Goal: Information Seeking & Learning: Learn about a topic

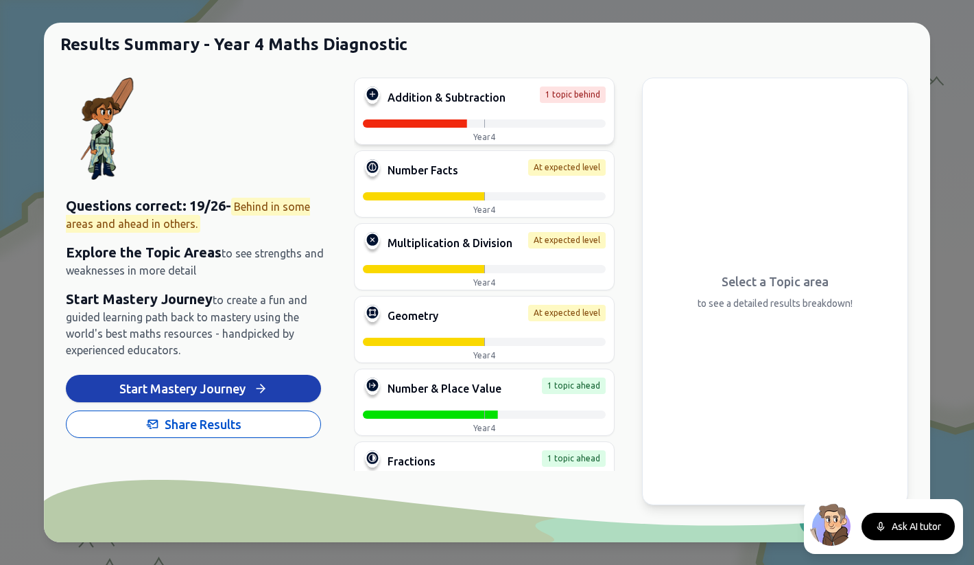
click at [474, 120] on div at bounding box center [484, 123] width 243 height 8
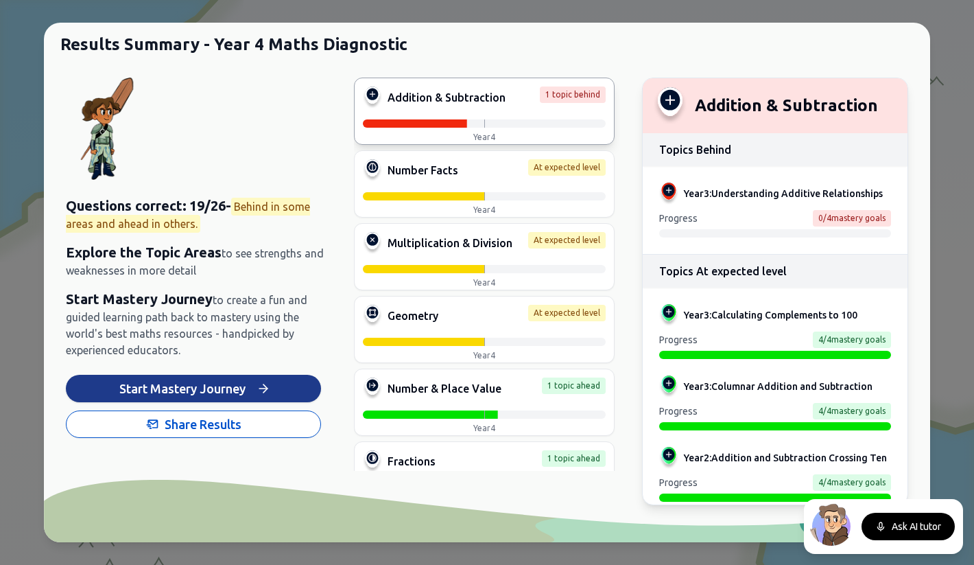
click at [221, 390] on button "Start Mastery Journey" at bounding box center [193, 388] width 255 height 27
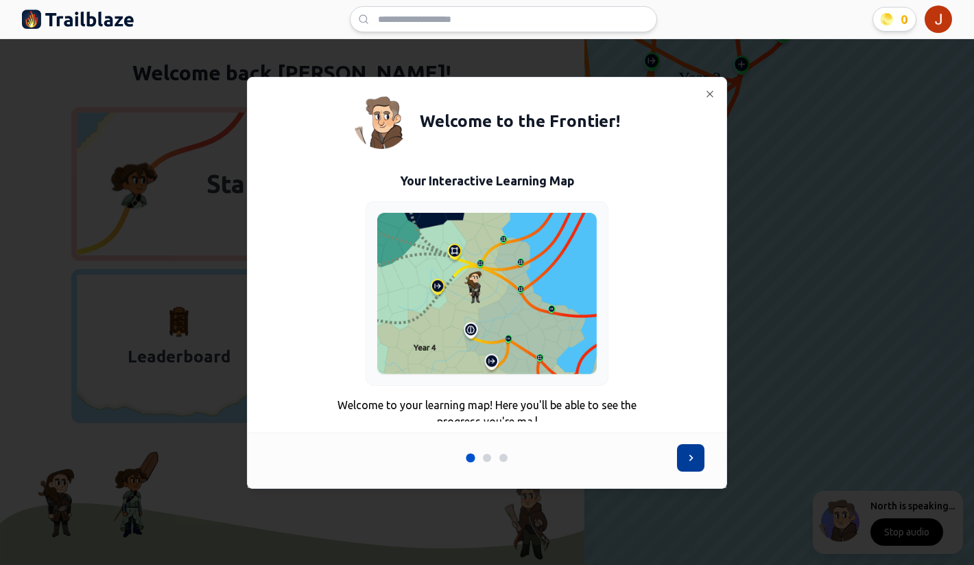
click at [688, 455] on icon at bounding box center [691, 458] width 14 height 14
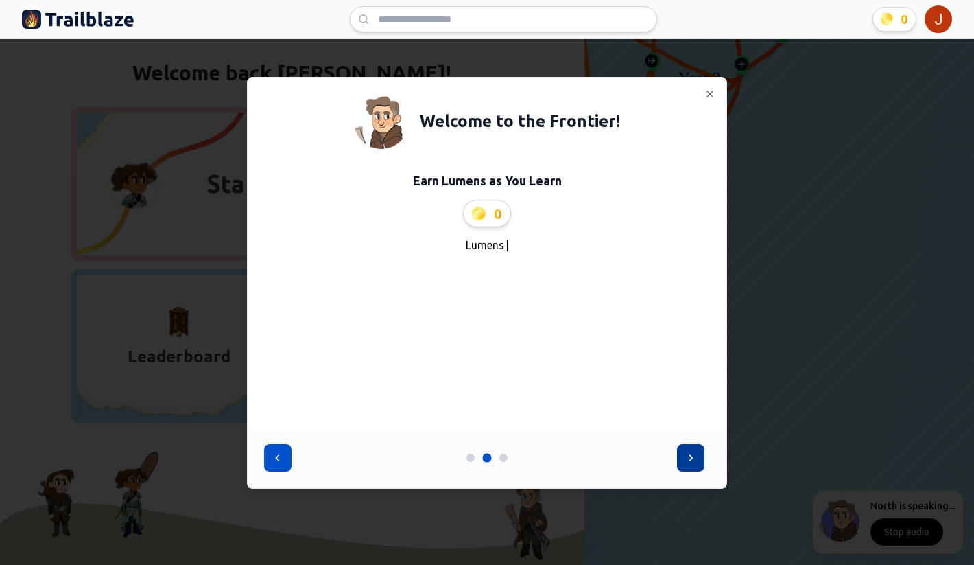
click at [688, 455] on icon at bounding box center [691, 458] width 14 height 14
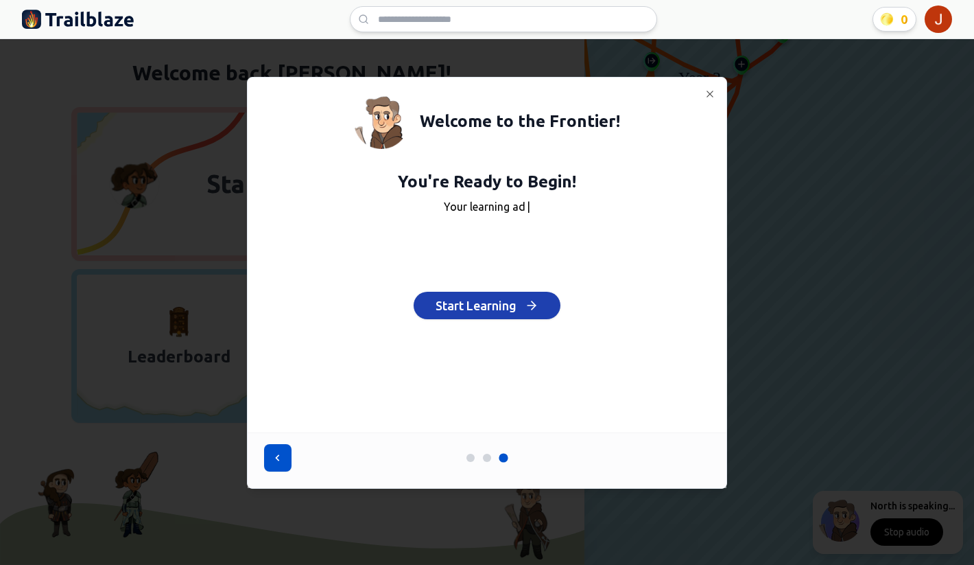
click at [474, 289] on div "You're Ready to Begin! Your learning ad | Start Learning" at bounding box center [487, 245] width 446 height 148
click at [473, 303] on button "Start Learning" at bounding box center [487, 305] width 147 height 27
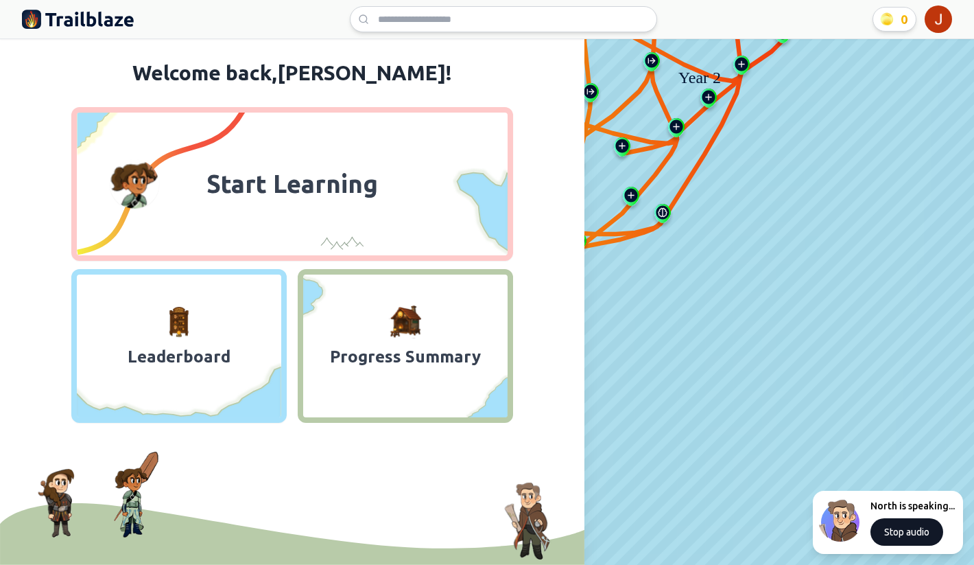
click at [888, 536] on button "Stop audio" at bounding box center [906, 531] width 73 height 27
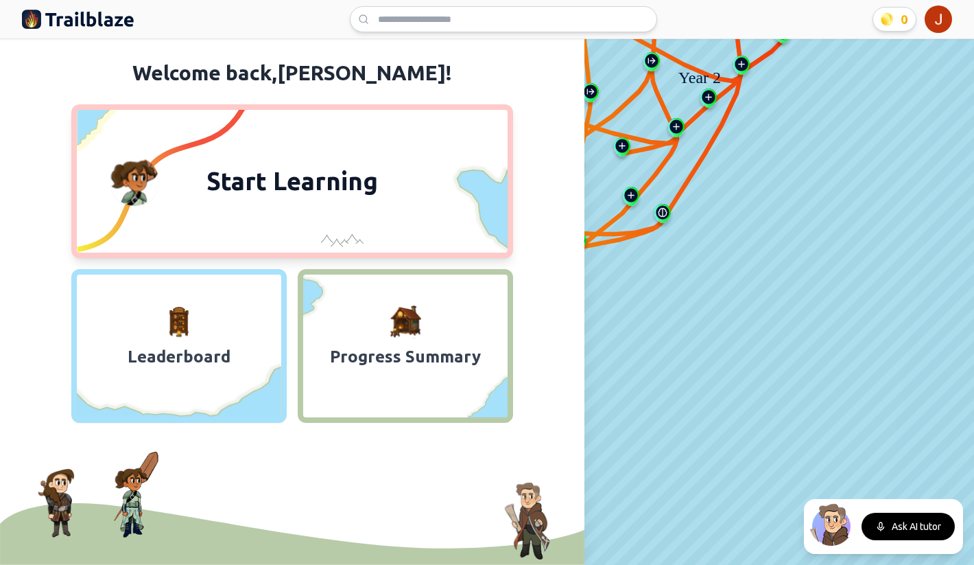
click at [346, 185] on span "Start Learning" at bounding box center [292, 181] width 188 height 33
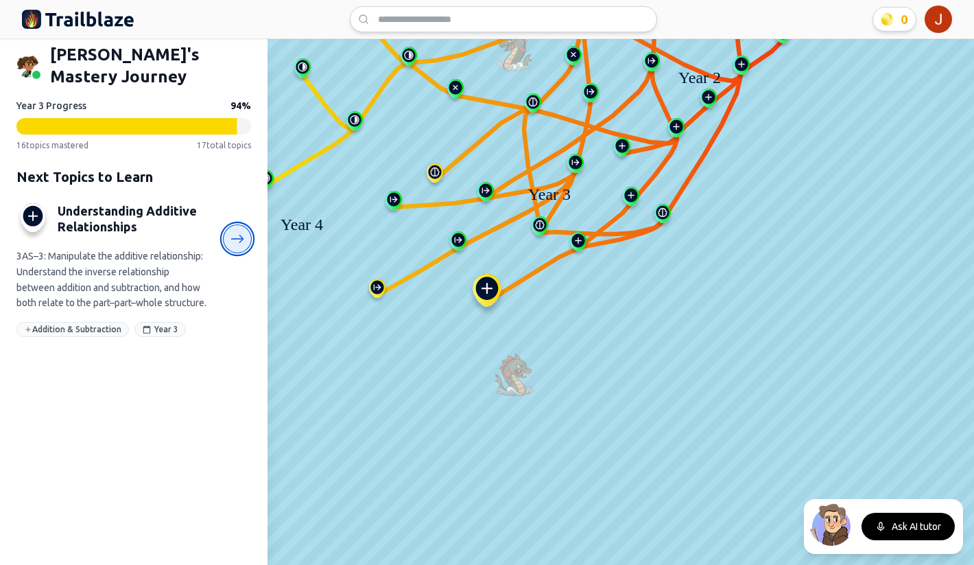
click at [237, 232] on icon at bounding box center [237, 239] width 14 height 14
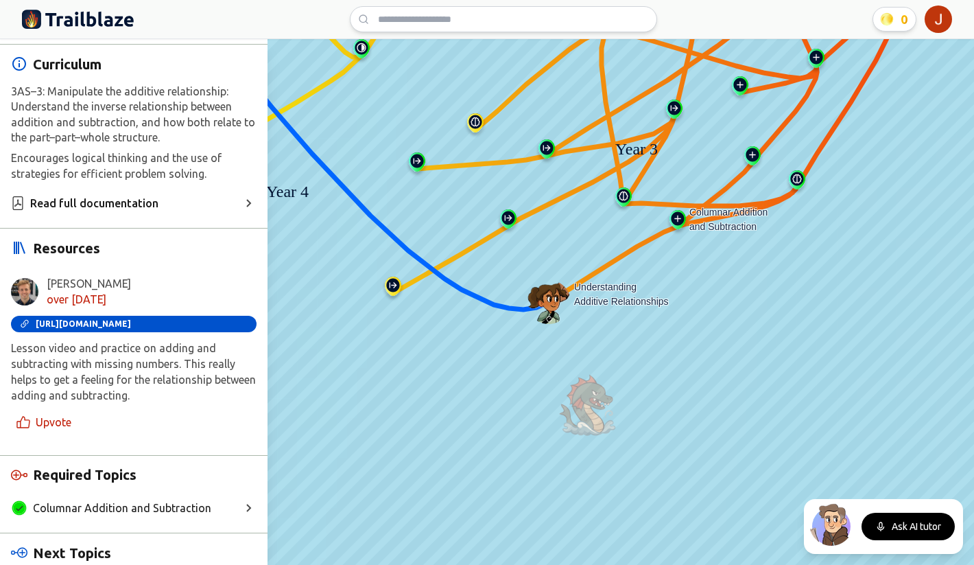
scroll to position [407, 0]
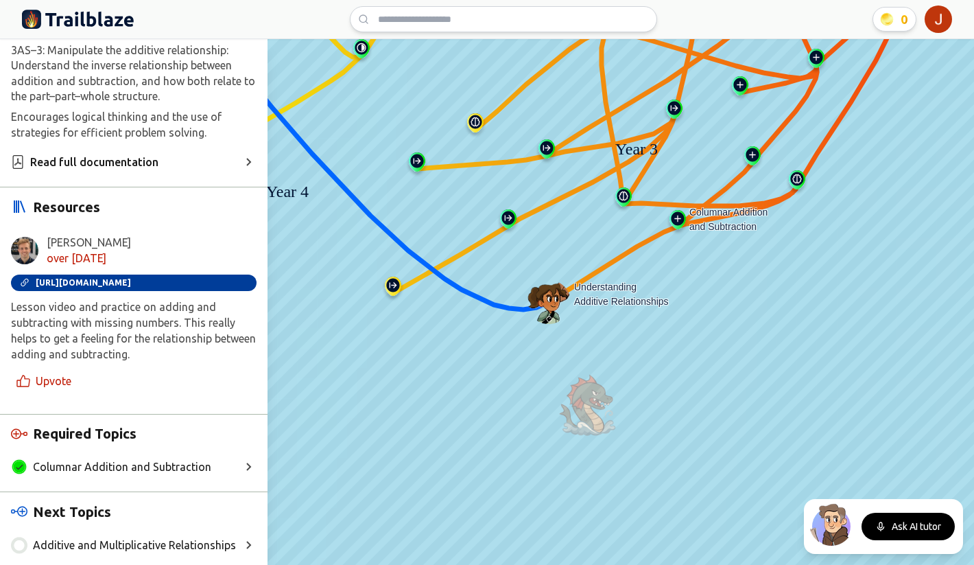
click at [112, 279] on span "[URL][DOMAIN_NAME]" at bounding box center [83, 283] width 95 height 10
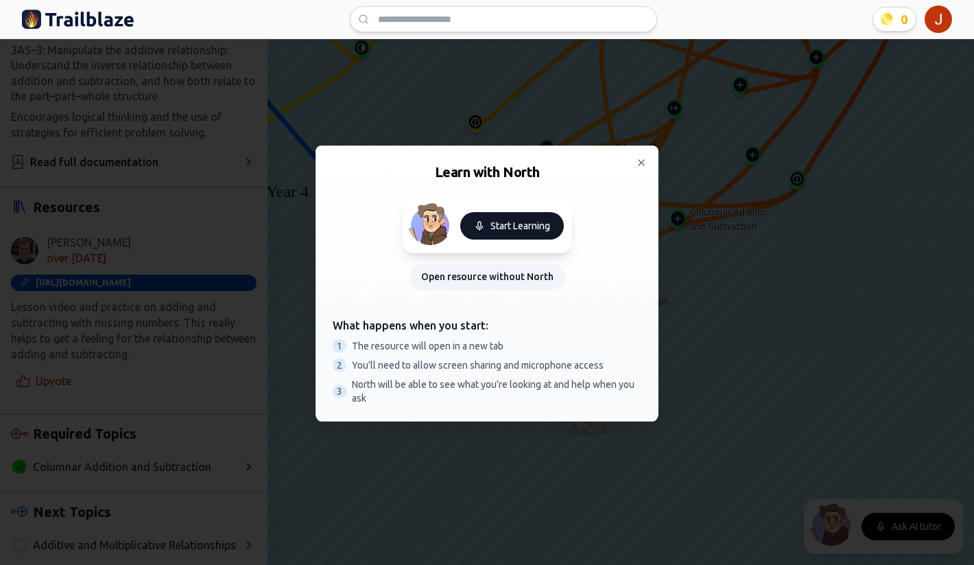
click at [506, 228] on button "Start Learning" at bounding box center [512, 225] width 104 height 27
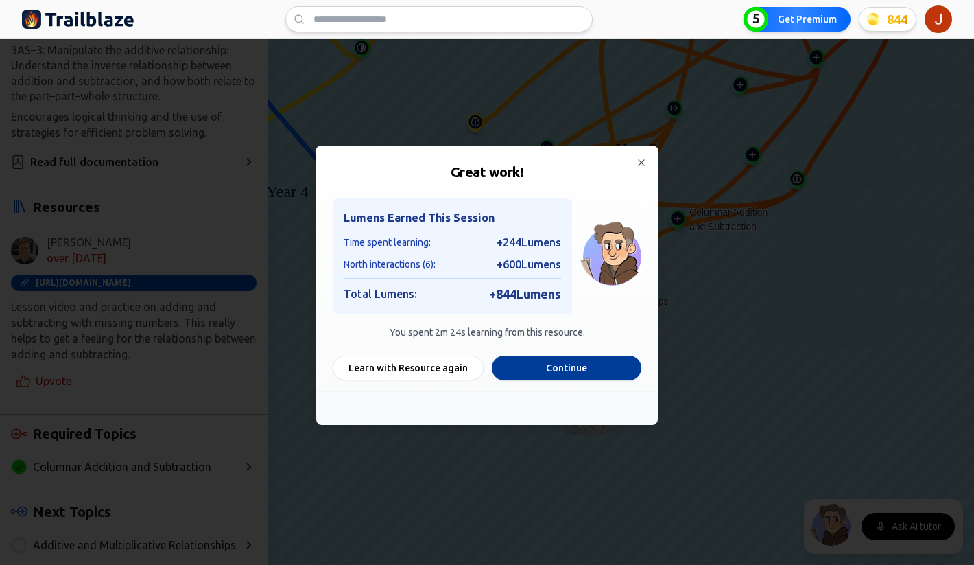
click at [594, 365] on button "Continue" at bounding box center [567, 367] width 150 height 25
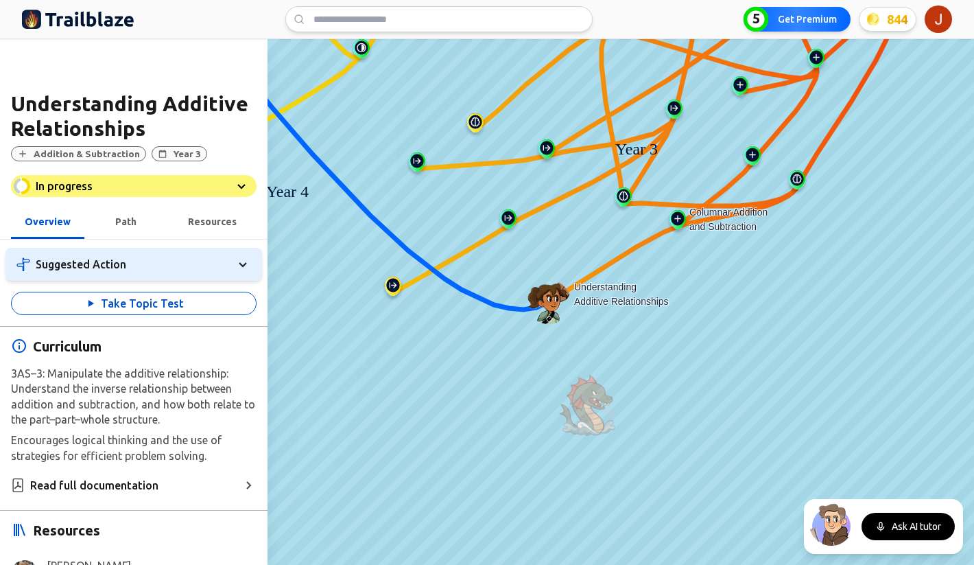
scroll to position [0, 0]
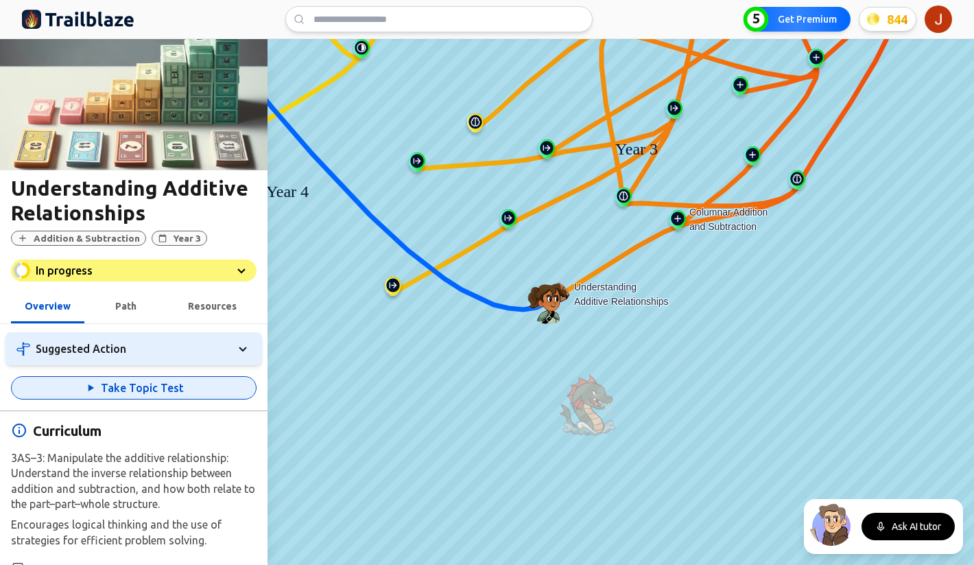
click at [169, 389] on button "Take Topic Test" at bounding box center [134, 387] width 246 height 23
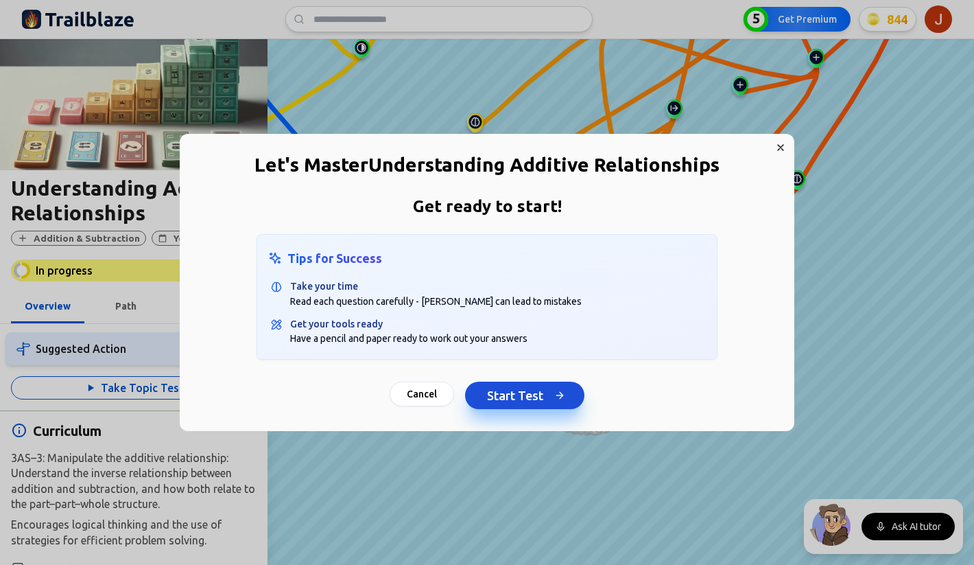
click at [504, 390] on button "Start Test" at bounding box center [524, 394] width 119 height 27
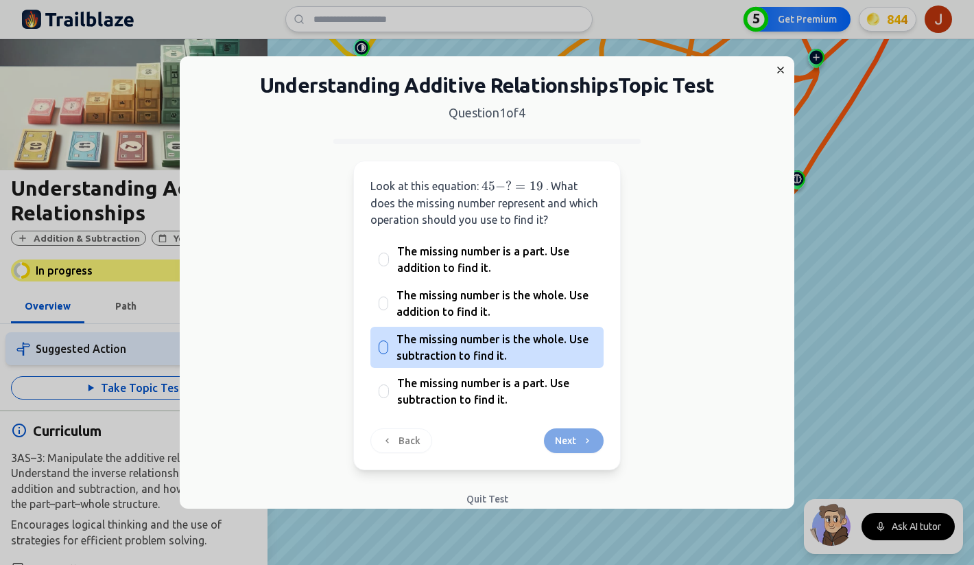
click at [495, 344] on span "The missing number is the whole. Use subtraction to find it." at bounding box center [495, 347] width 199 height 33
click at [389, 344] on button "The missing number is the whole. Use subtraction to find it." at bounding box center [383, 347] width 11 height 11
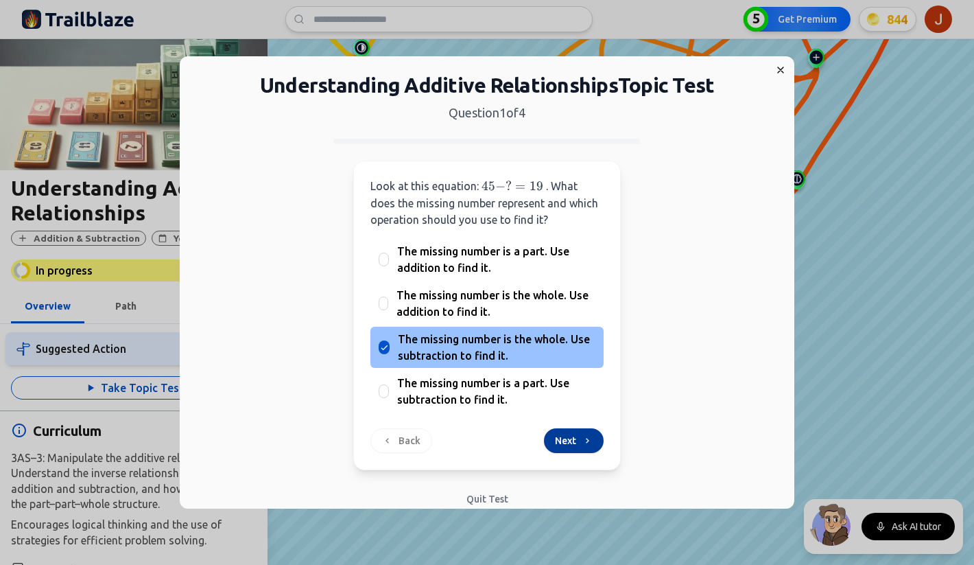
click at [578, 438] on button "Next" at bounding box center [574, 440] width 60 height 25
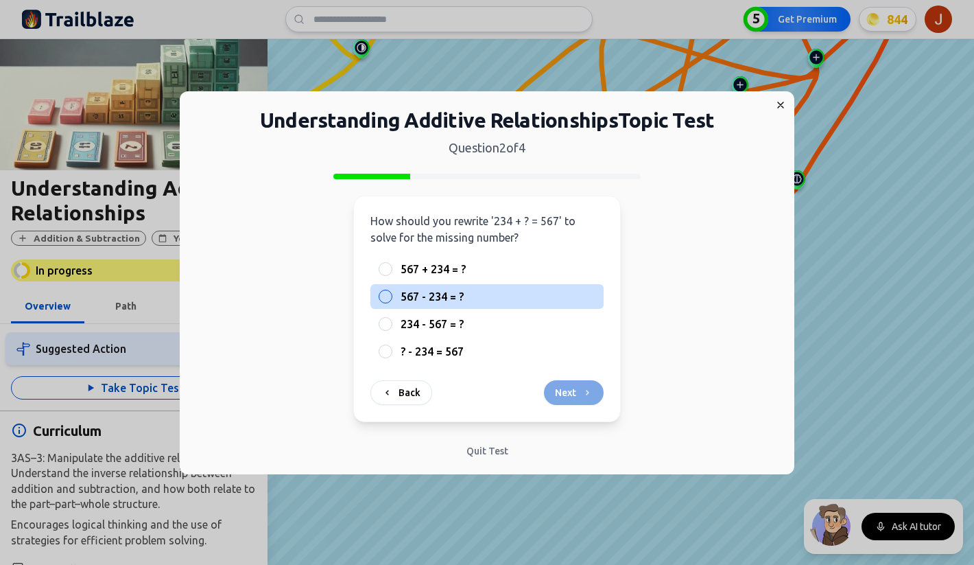
click at [449, 296] on span "567 - 234 = ?" at bounding box center [432, 296] width 63 height 16
click at [391, 296] on button "567 - 234 = ?" at bounding box center [385, 296] width 11 height 11
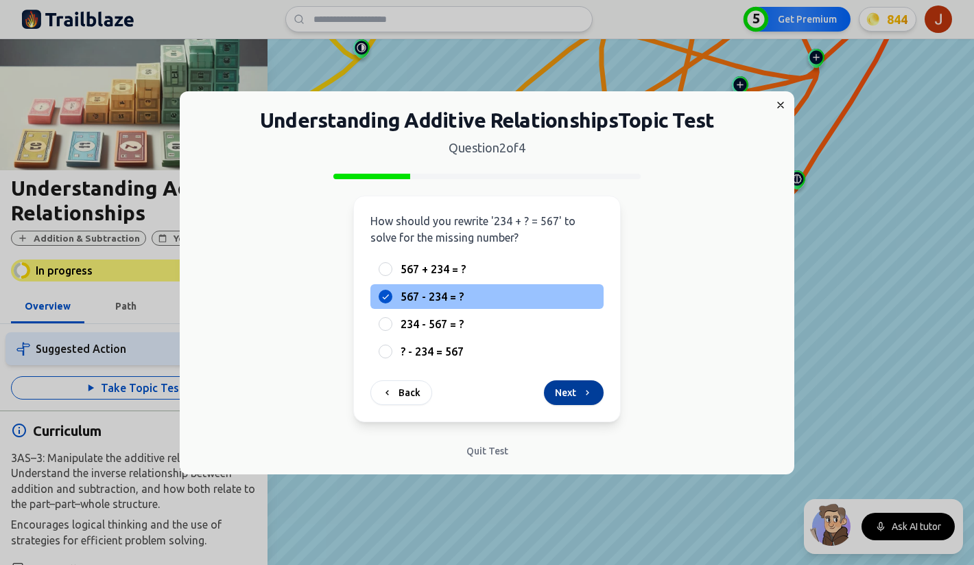
click at [564, 394] on button "Next" at bounding box center [574, 392] width 60 height 25
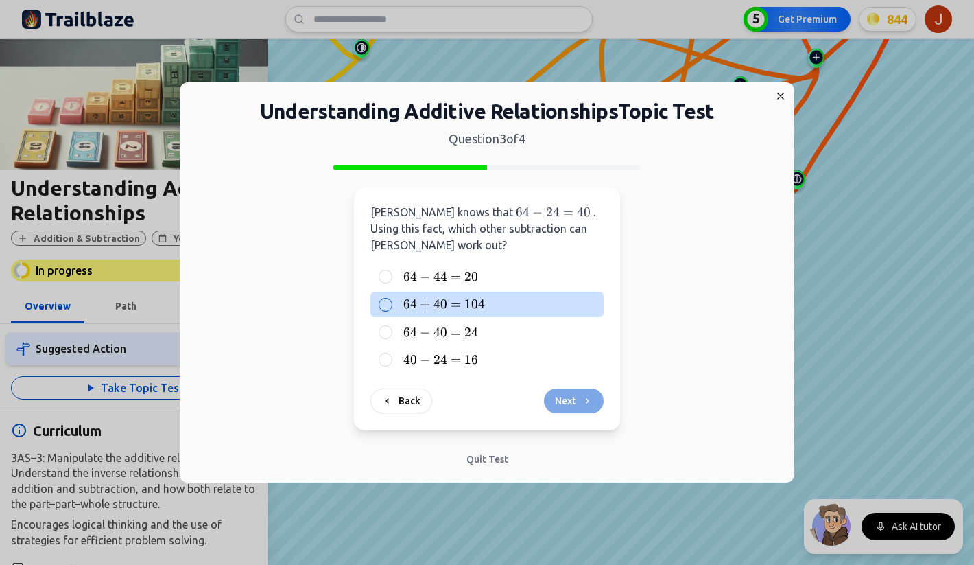
click at [445, 309] on span "40" at bounding box center [441, 303] width 14 height 15
click at [391, 309] on button "64 + 40 = 104 64 + 40 = 104 64 + 40 = 104" at bounding box center [385, 304] width 11 height 11
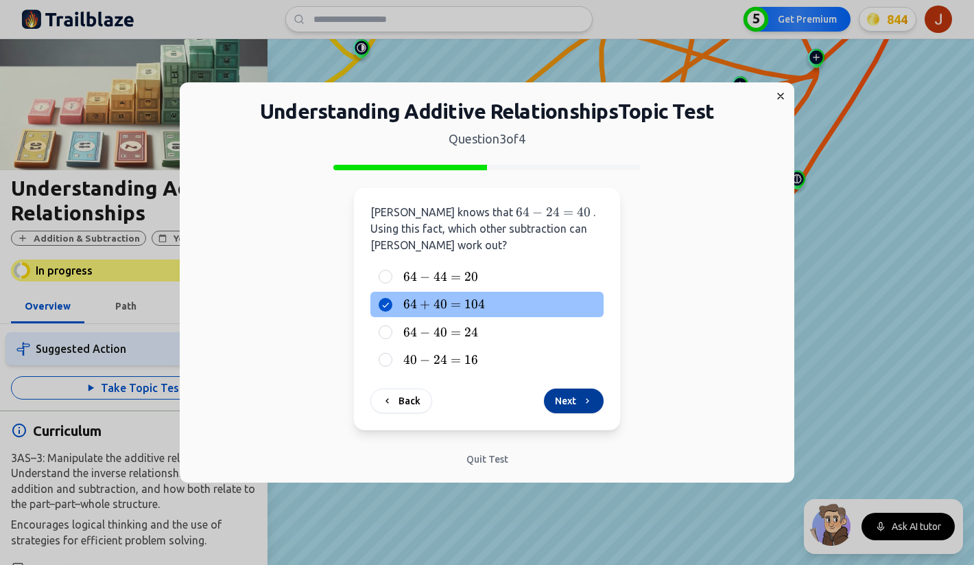
click at [564, 404] on button "Next" at bounding box center [574, 400] width 60 height 25
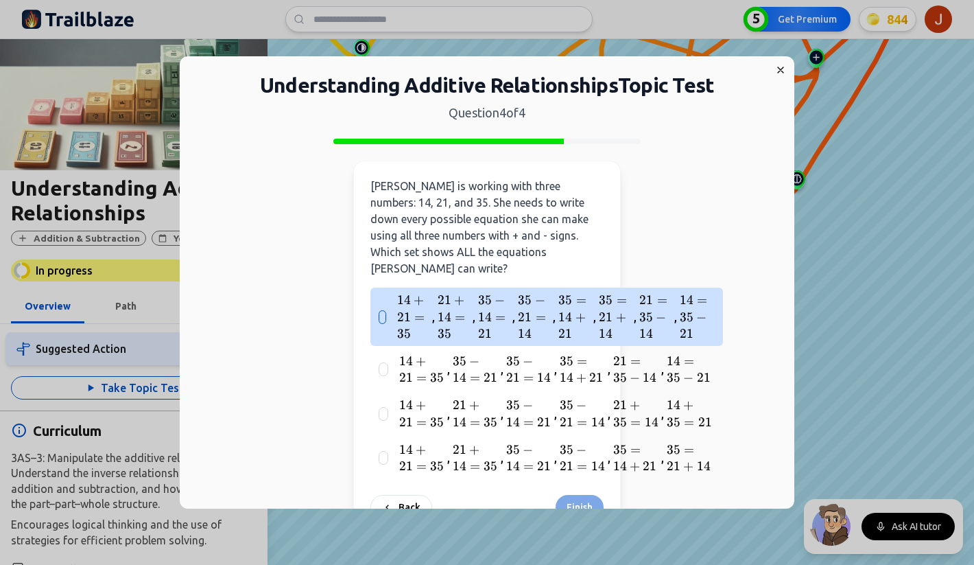
click at [426, 326] on div "14 + 21 = 35 14 + 21 = 35 14 + 21 = 35 , 21 + 14 = 35 21 + 14 = 35 21 + 14 = 35…" at bounding box center [546, 316] width 353 height 58
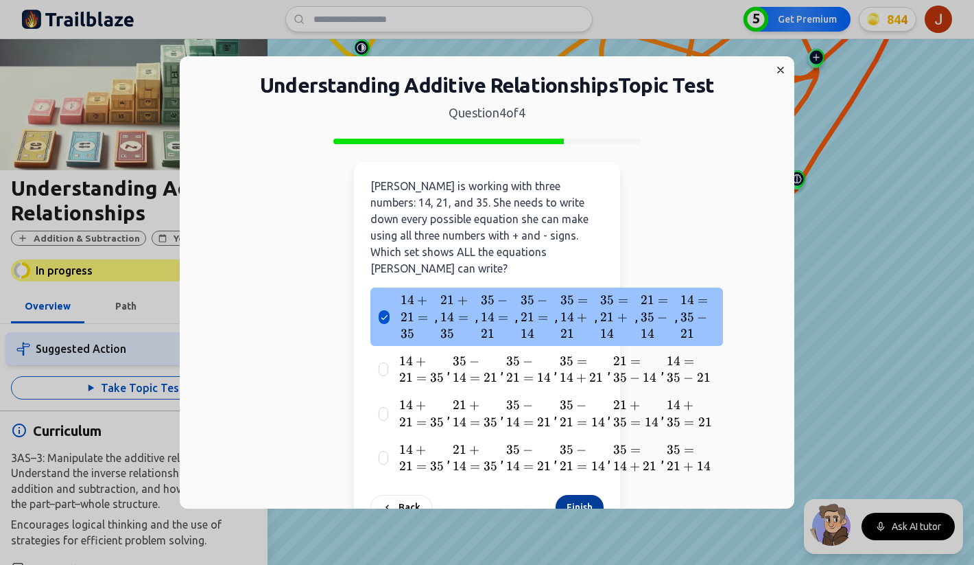
click at [592, 495] on button "Finish" at bounding box center [580, 507] width 48 height 25
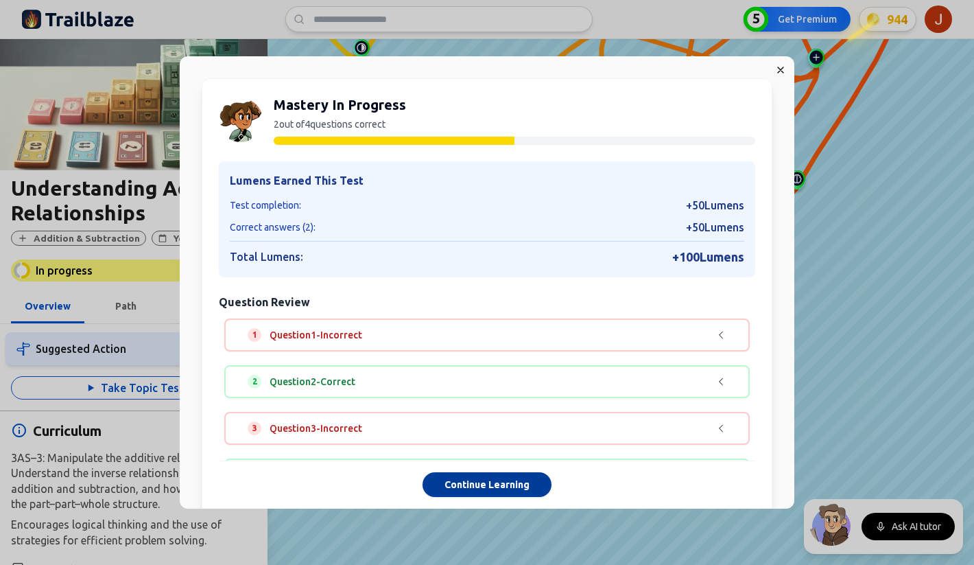
click at [507, 484] on button "Continue Learning" at bounding box center [487, 485] width 129 height 25
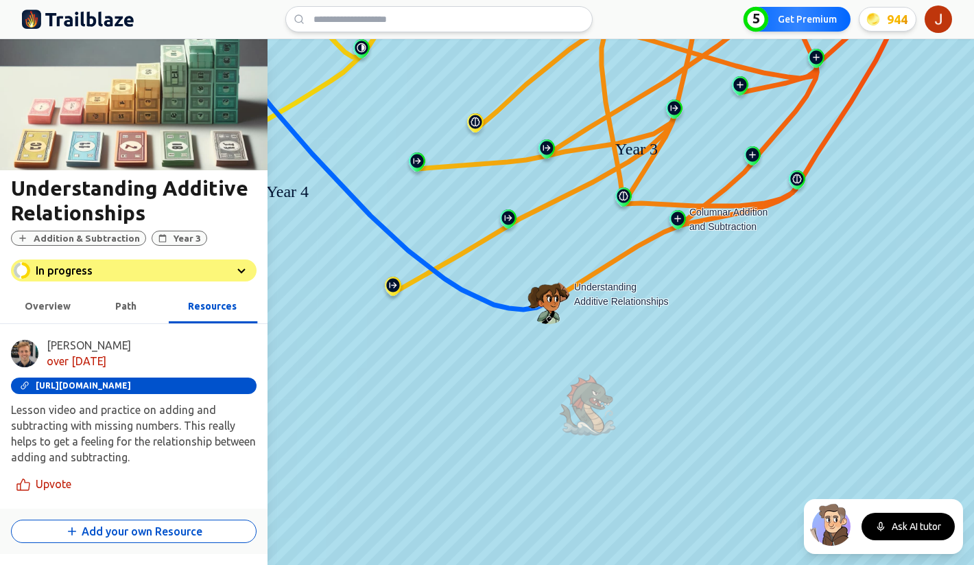
scroll to position [248, 0]
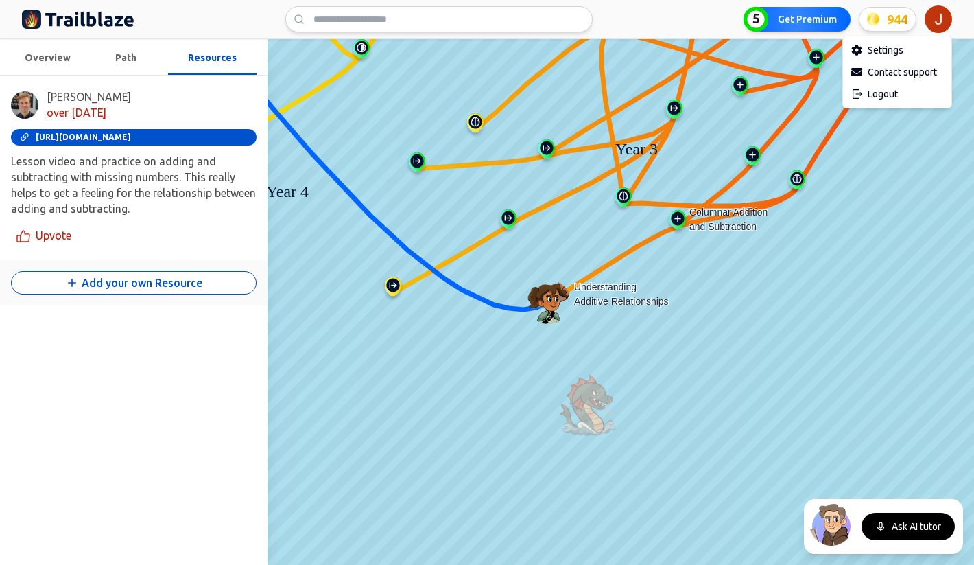
click at [939, 16] on html "We value your privacy We use cookies to enhance your browsing experience, serve…" at bounding box center [487, 282] width 974 height 565
click at [877, 93] on div "Logout" at bounding box center [897, 94] width 103 height 22
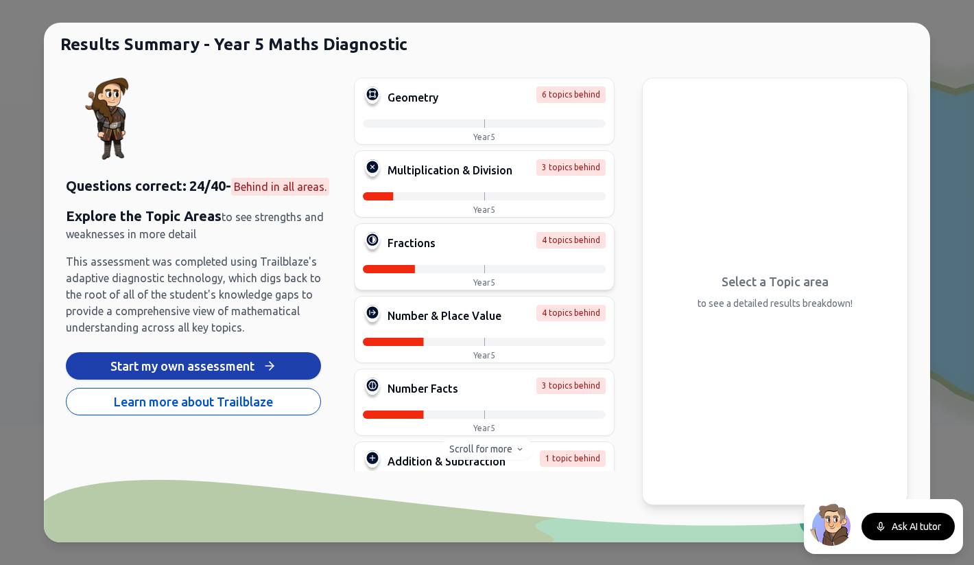
scroll to position [126, 0]
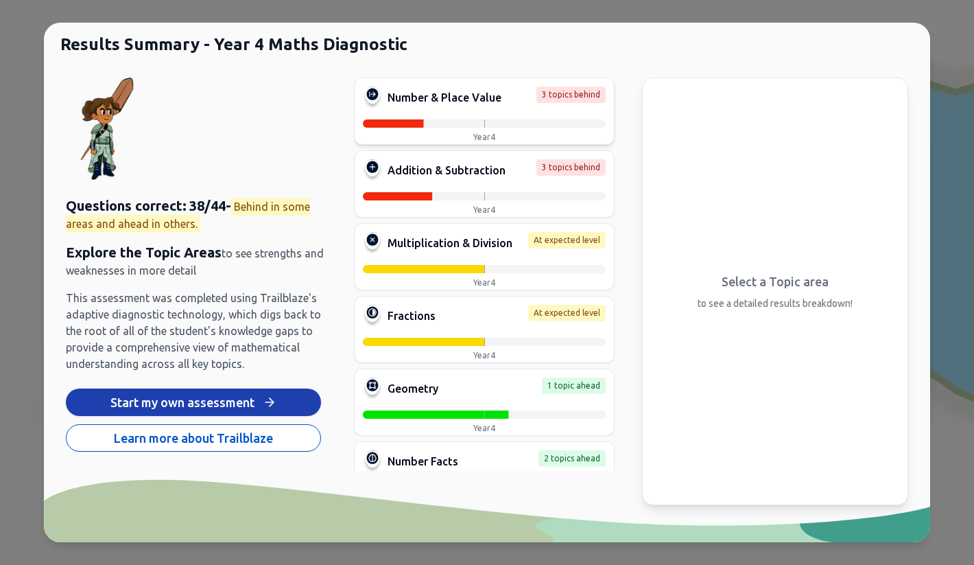
click at [456, 118] on div "Number & Place Value 3 topics behind Year 4" at bounding box center [484, 111] width 261 height 67
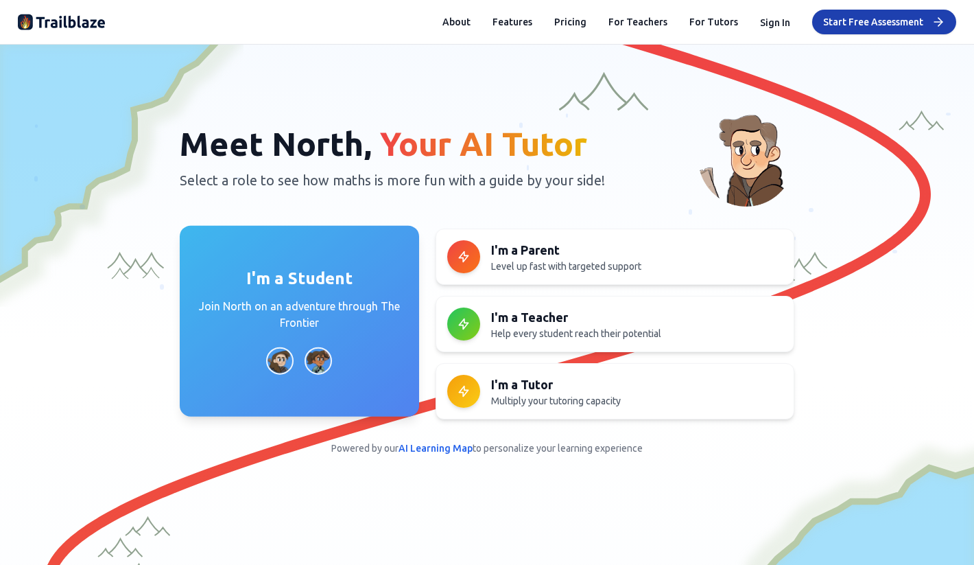
click at [240, 302] on p "Join North on an adventure through The Frontier" at bounding box center [299, 314] width 206 height 33
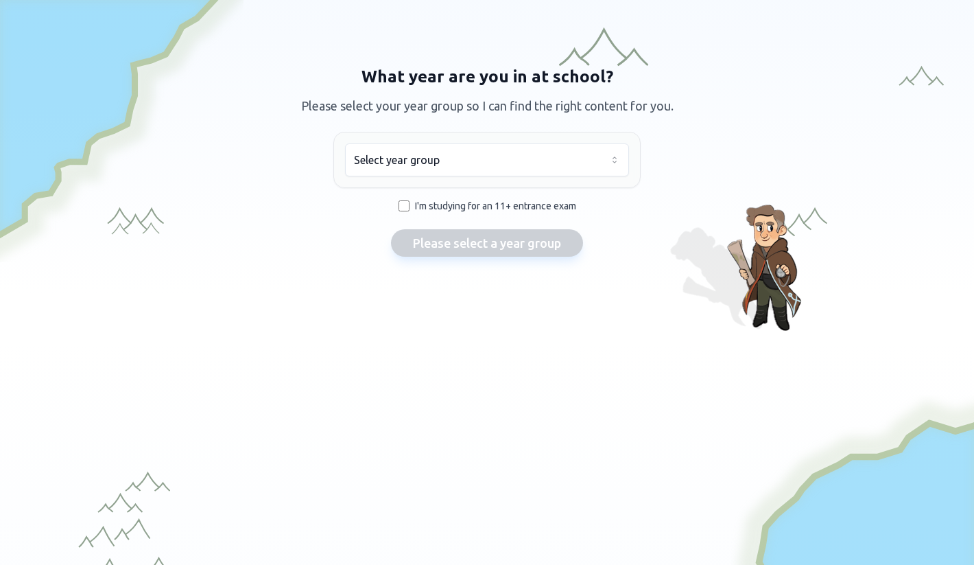
click at [440, 163] on html "We value your privacy We use cookies to enhance your browsing experience, serve…" at bounding box center [487, 282] width 974 height 565
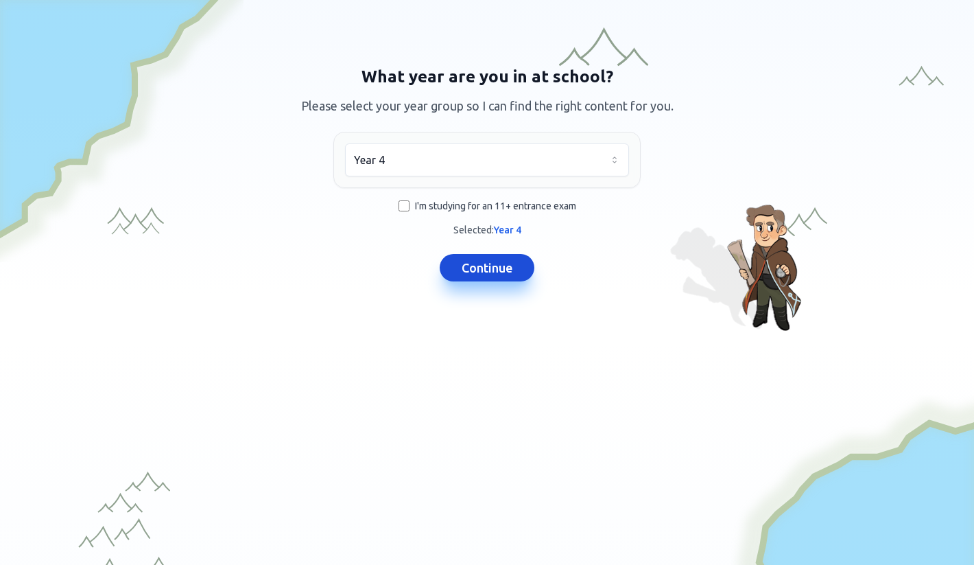
click at [470, 272] on button "Continue" at bounding box center [487, 267] width 95 height 27
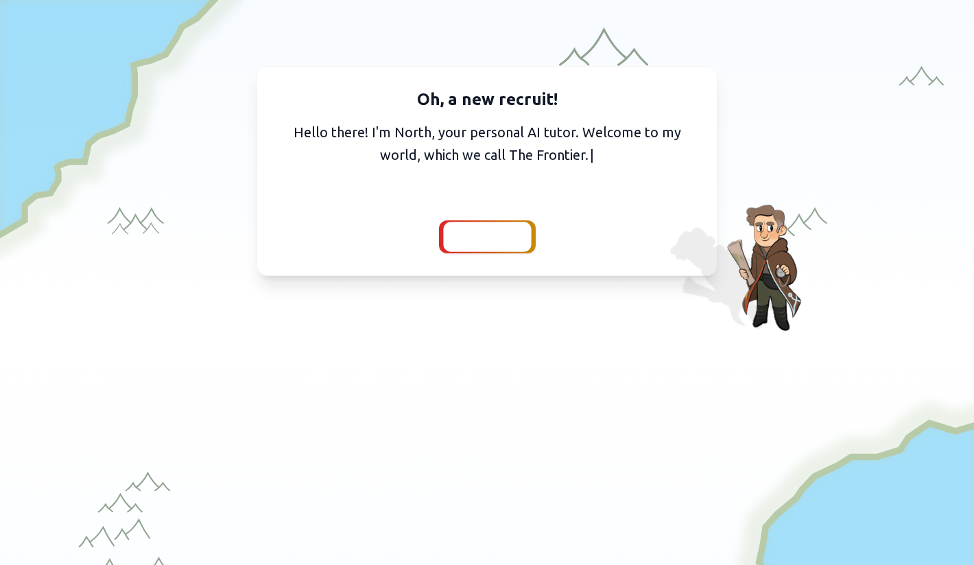
click at [476, 238] on span "Continue" at bounding box center [487, 236] width 53 height 19
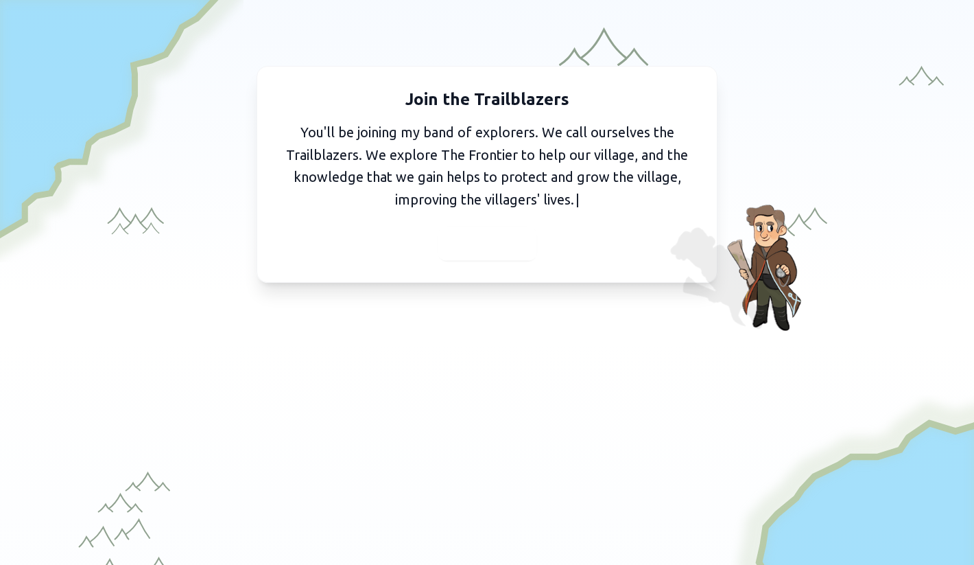
click at [473, 248] on span "Continue" at bounding box center [487, 243] width 53 height 19
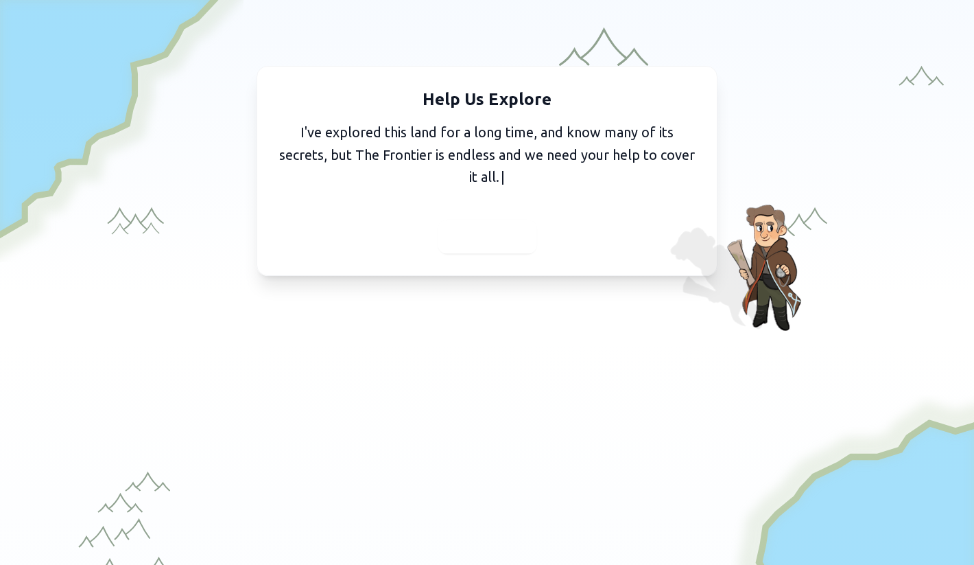
click at [481, 240] on span "Continue" at bounding box center [487, 236] width 53 height 19
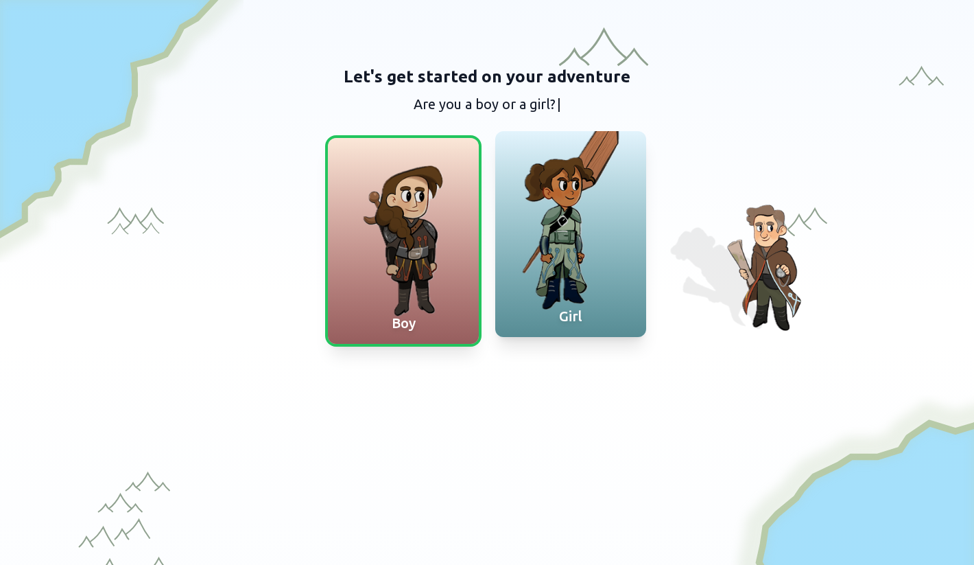
click at [556, 226] on div at bounding box center [570, 234] width 151 height 206
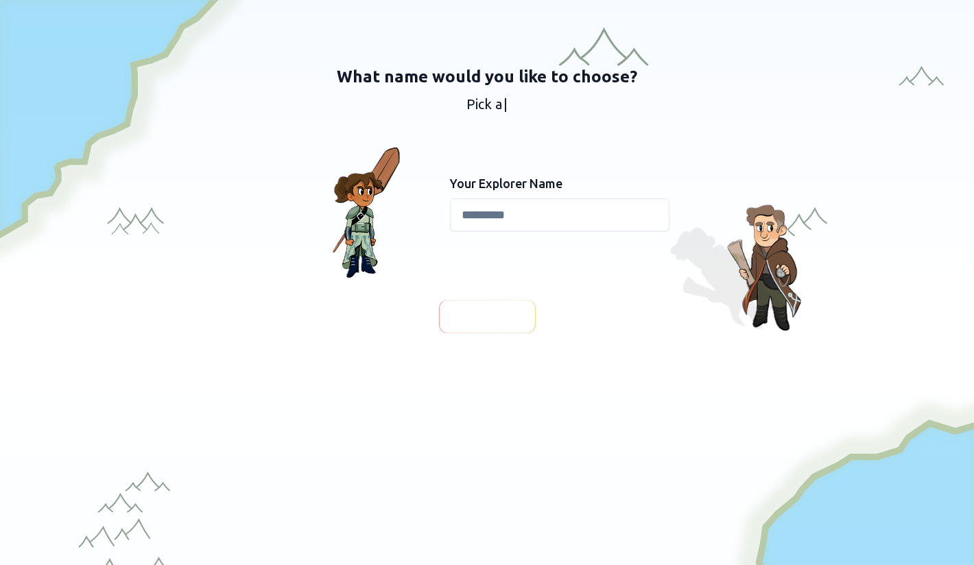
click at [524, 213] on input at bounding box center [560, 214] width 220 height 33
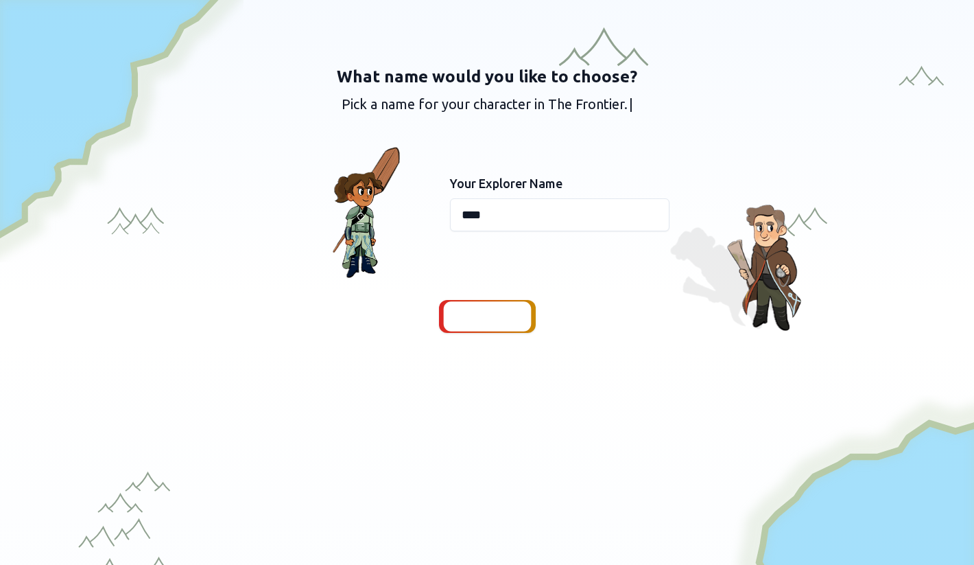
type input "****"
click at [472, 319] on span "Continue" at bounding box center [487, 316] width 53 height 19
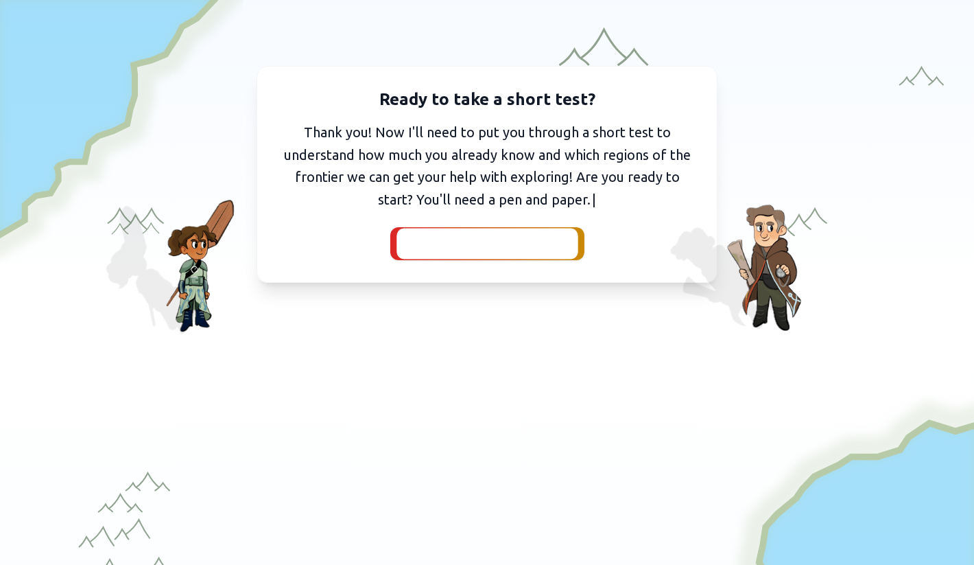
click at [486, 243] on span "I've got my pen and paper" at bounding box center [487, 243] width 150 height 19
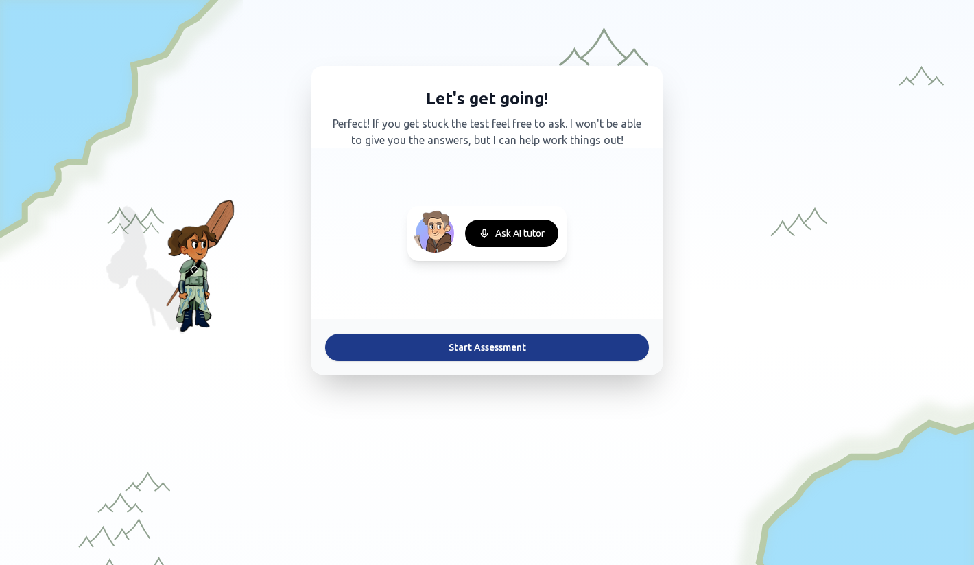
click at [481, 347] on button "Start Assessment" at bounding box center [487, 346] width 324 height 27
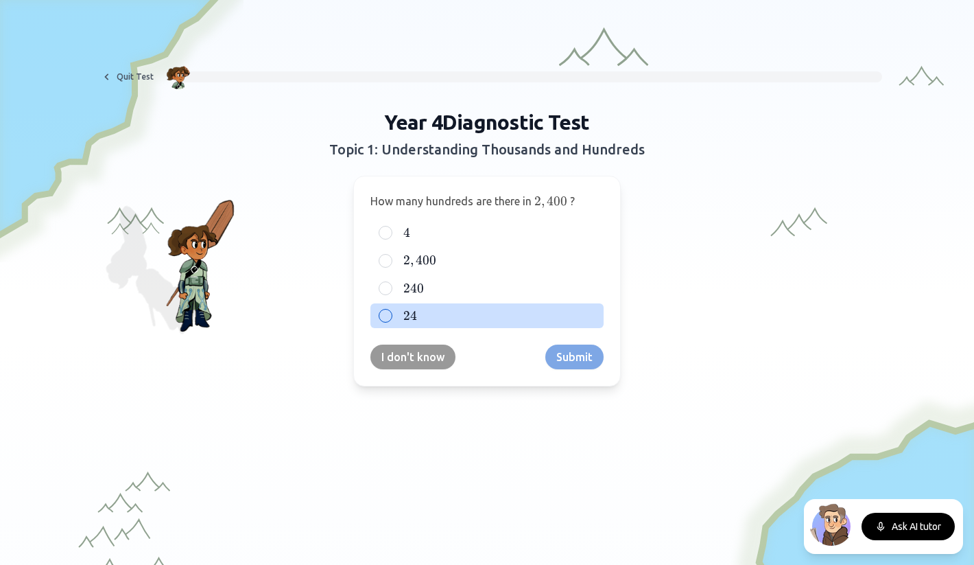
click at [399, 317] on div "24 24 24" at bounding box center [486, 315] width 233 height 25
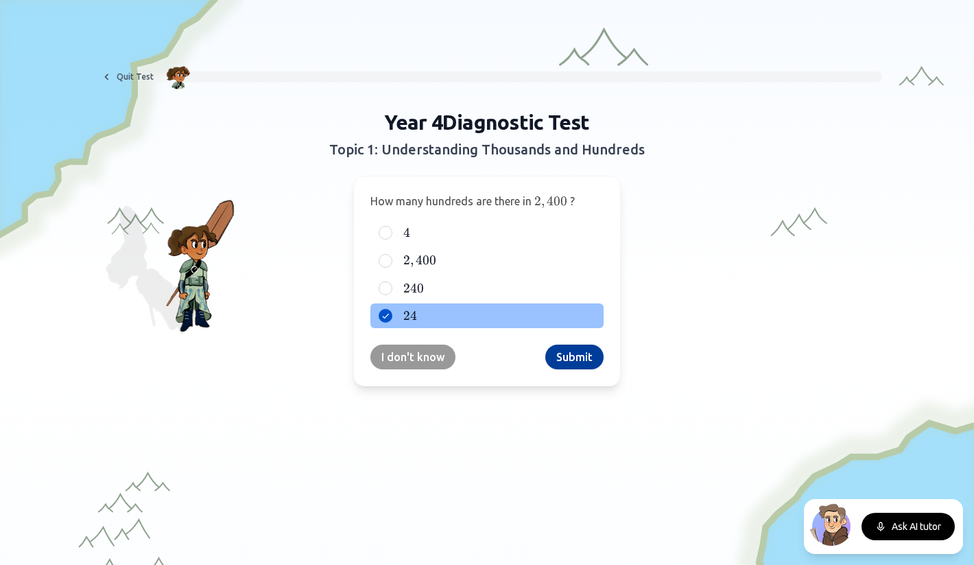
click at [574, 356] on button "Submit" at bounding box center [574, 356] width 58 height 25
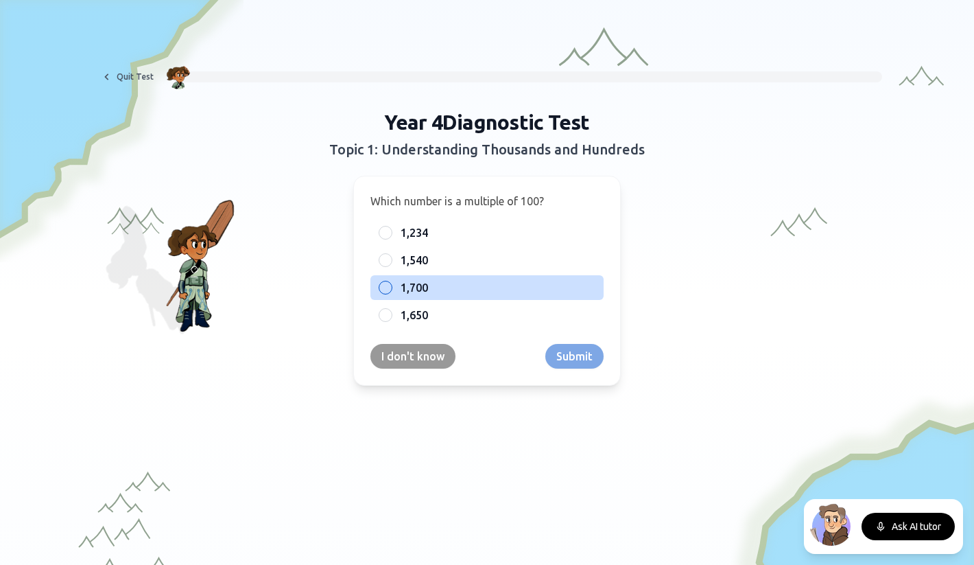
click at [442, 289] on label "1,700" at bounding box center [498, 287] width 195 height 16
click at [391, 289] on button "1,700" at bounding box center [385, 287] width 11 height 11
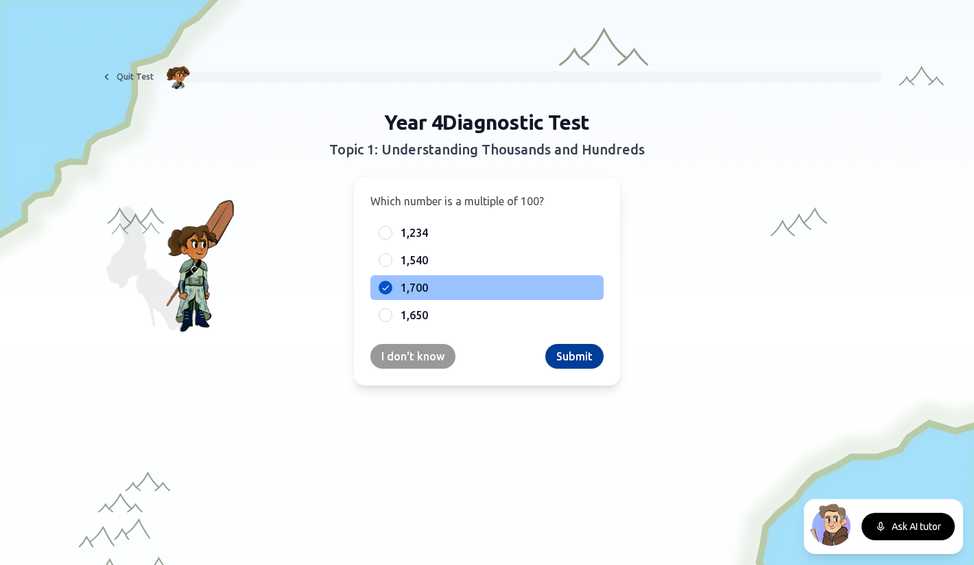
click at [573, 357] on button "Submit" at bounding box center [574, 356] width 58 height 25
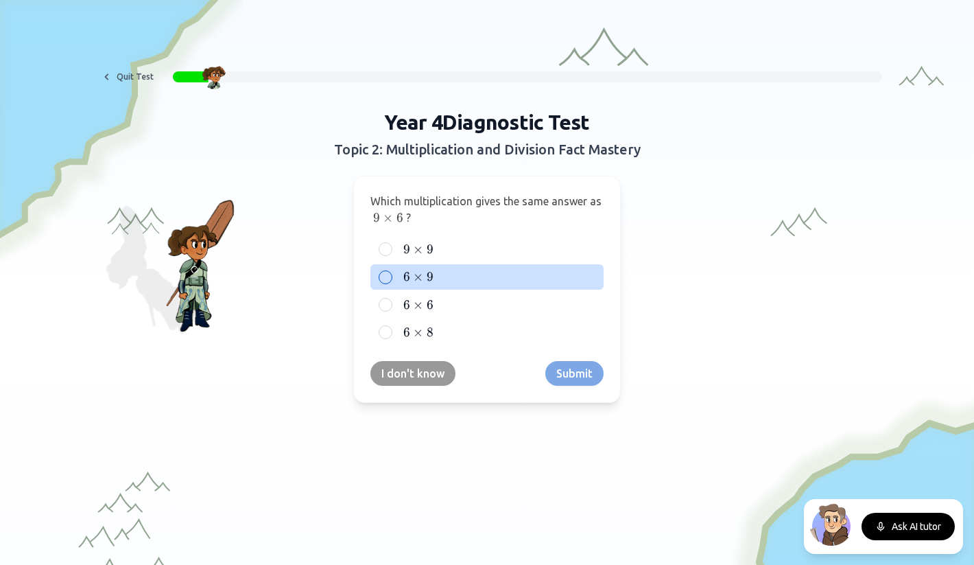
click at [412, 280] on span "6 ×" at bounding box center [414, 277] width 23 height 16
click at [391, 280] on button "6 × 9 6 \times 9 6 × 9" at bounding box center [385, 277] width 11 height 11
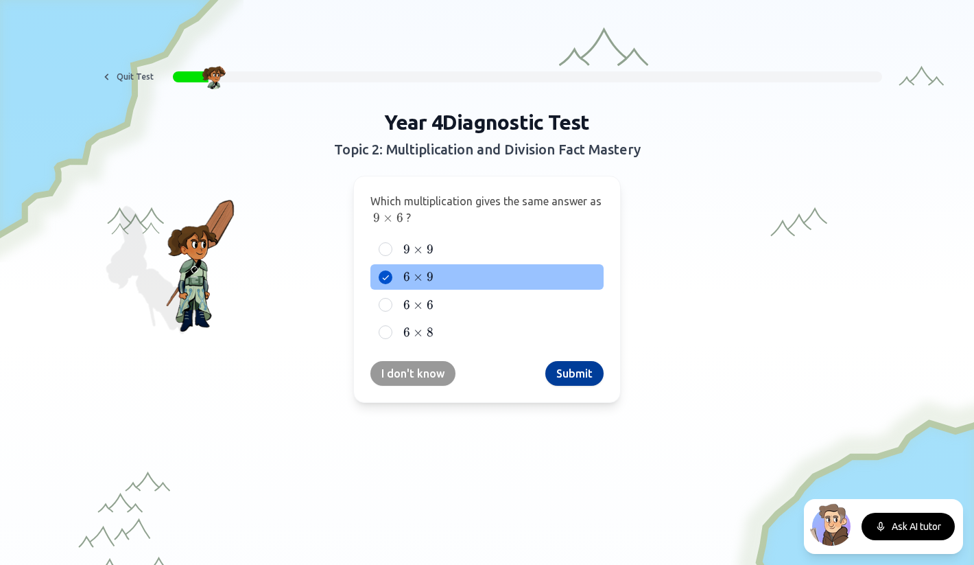
click at [573, 367] on button "Submit" at bounding box center [574, 373] width 58 height 25
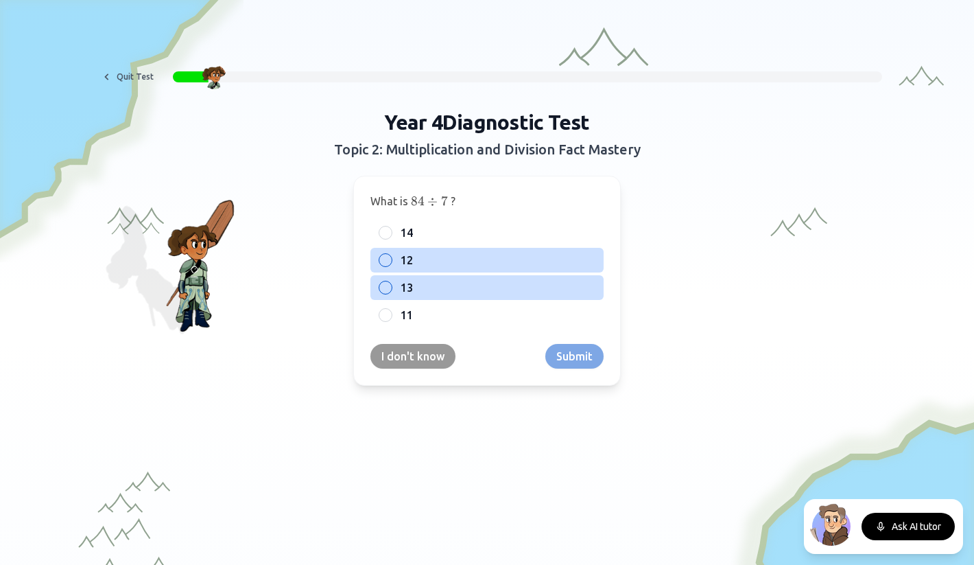
click at [406, 289] on span "13" at bounding box center [407, 287] width 12 height 16
click at [391, 289] on button "13" at bounding box center [385, 287] width 11 height 11
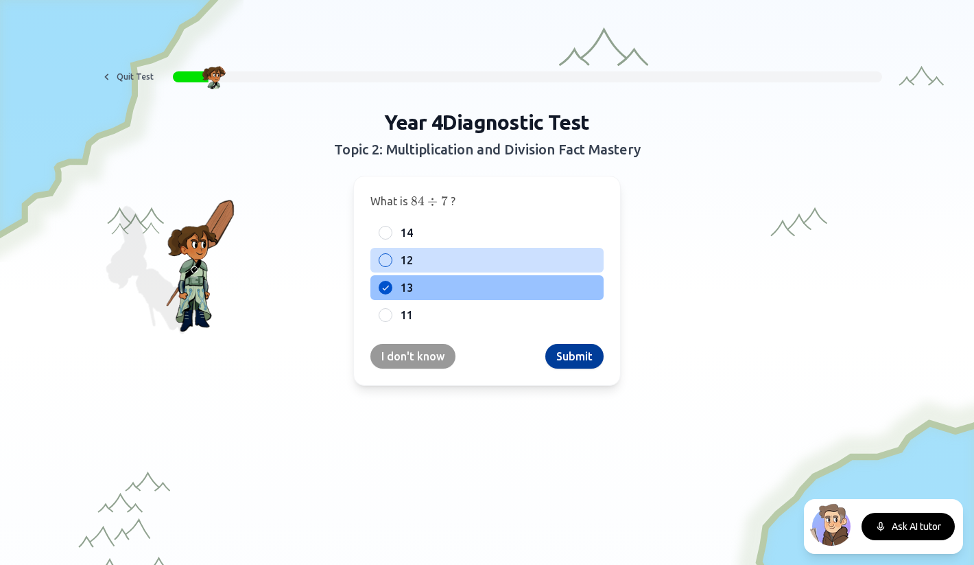
click at [580, 356] on button "Submit" at bounding box center [574, 356] width 58 height 25
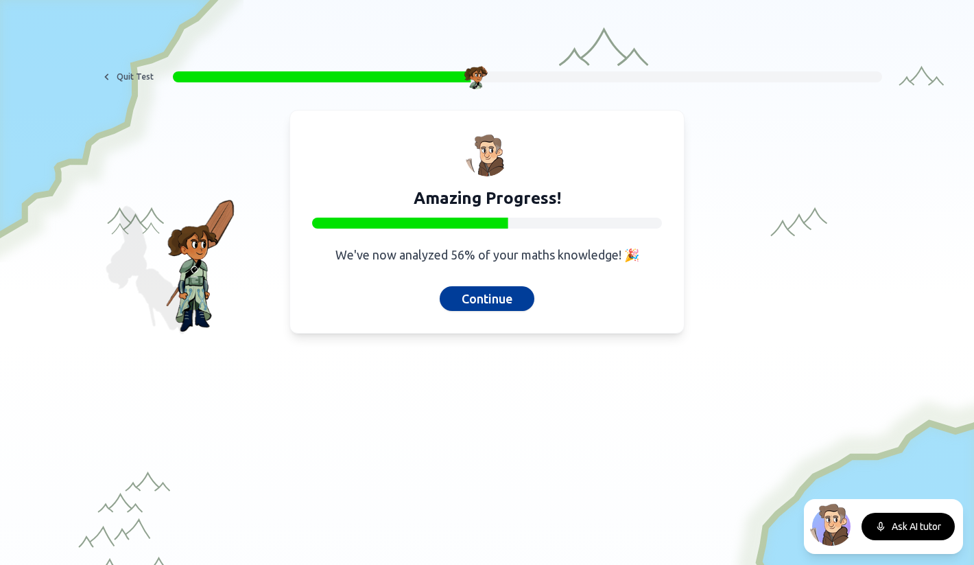
click at [477, 299] on button "Continue" at bounding box center [487, 298] width 95 height 25
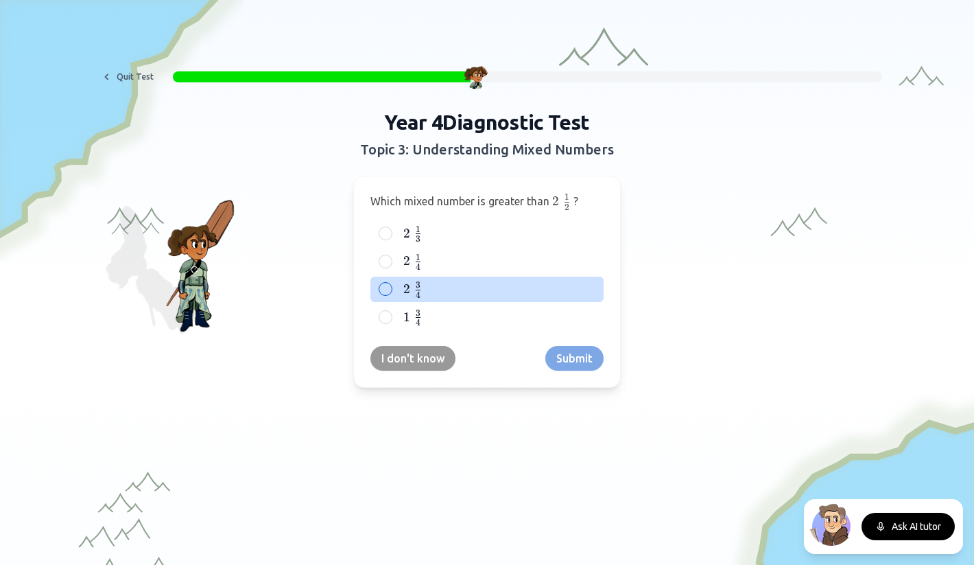
click at [418, 292] on span "4" at bounding box center [418, 294] width 5 height 11
click at [391, 292] on button "2    3 4 2\;{3 \over 4} 2 4 3 ​" at bounding box center [385, 288] width 11 height 11
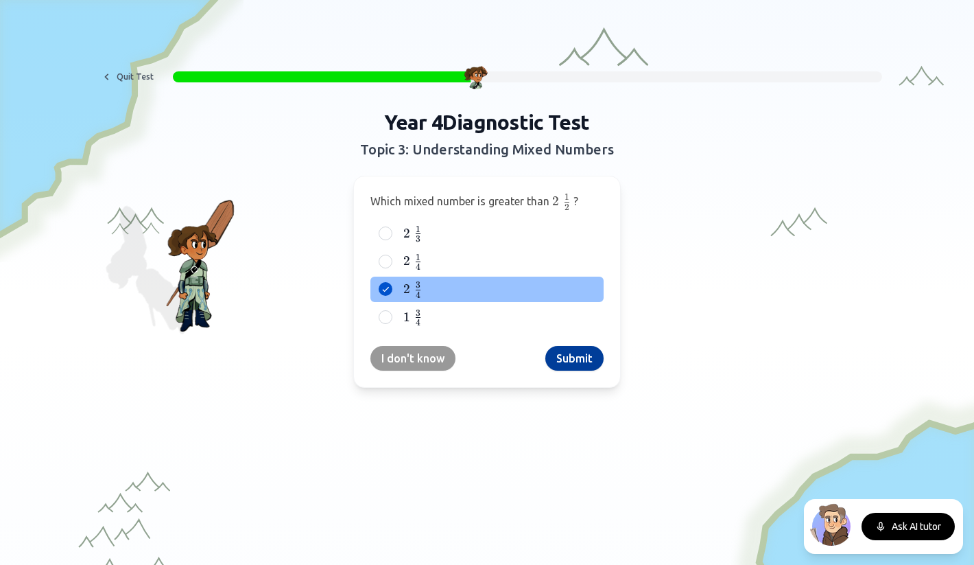
click at [577, 359] on button "Submit" at bounding box center [574, 358] width 58 height 25
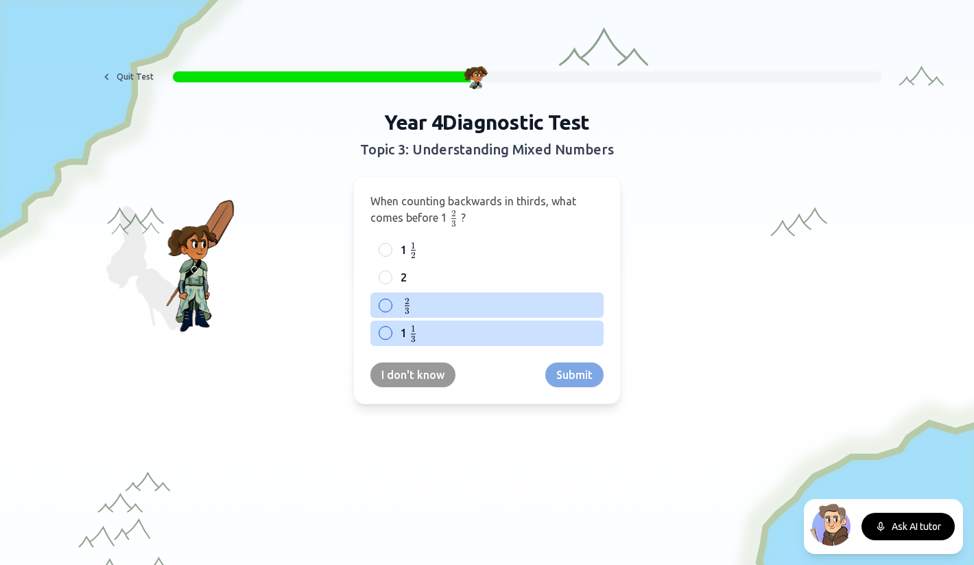
click at [411, 339] on span at bounding box center [413, 339] width 5 height 5
click at [391, 338] on button "1 1 3 {1 \over 3} 3 1 ​" at bounding box center [385, 332] width 11 height 11
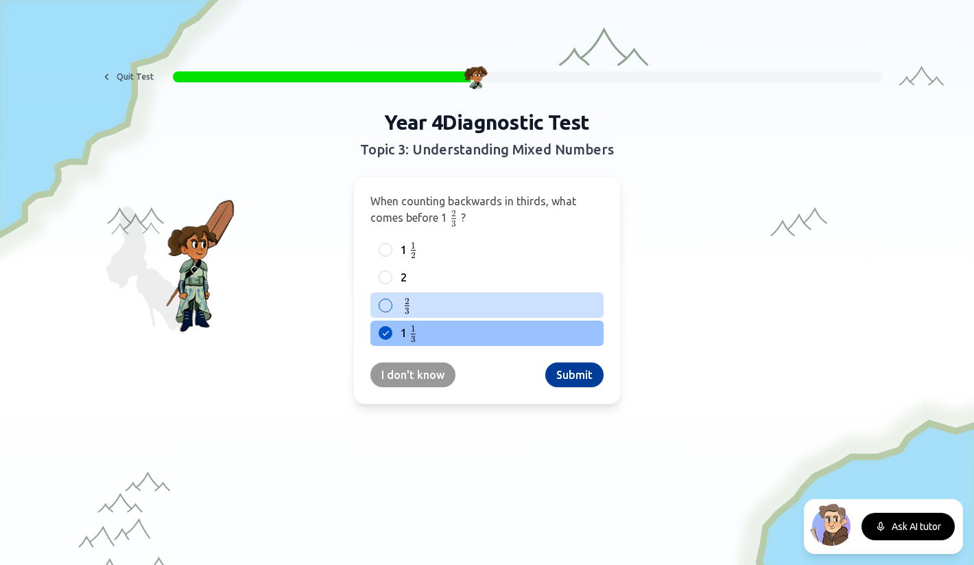
click at [574, 377] on button "Submit" at bounding box center [574, 374] width 58 height 25
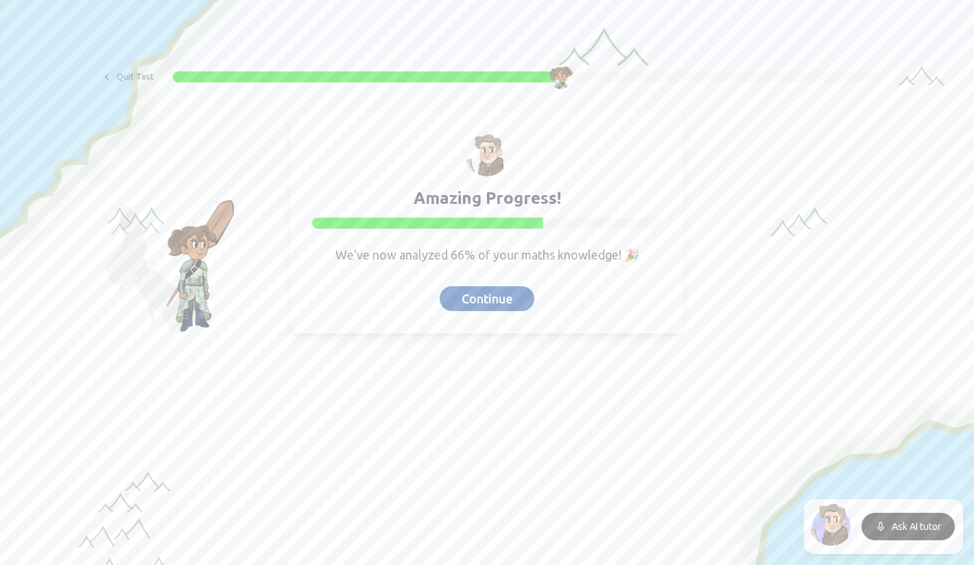
click at [497, 300] on button "Continue" at bounding box center [487, 298] width 95 height 25
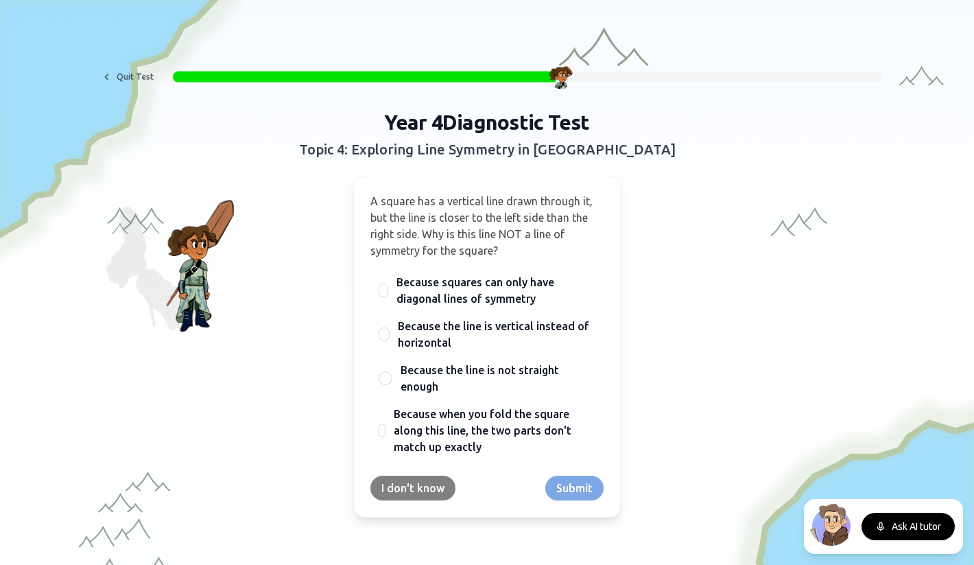
click at [423, 487] on button "I don't know" at bounding box center [412, 487] width 85 height 25
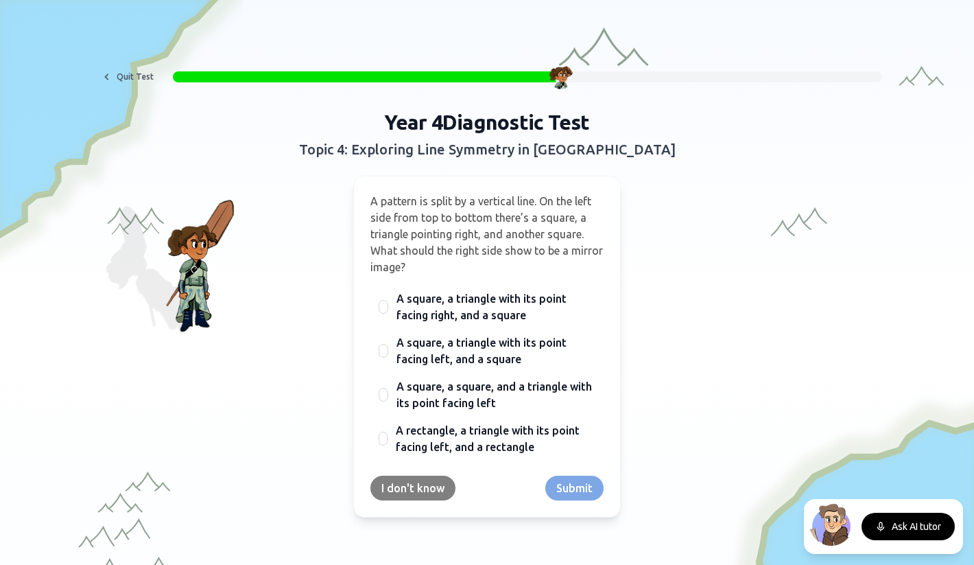
click at [423, 487] on button "I don't know" at bounding box center [412, 487] width 85 height 25
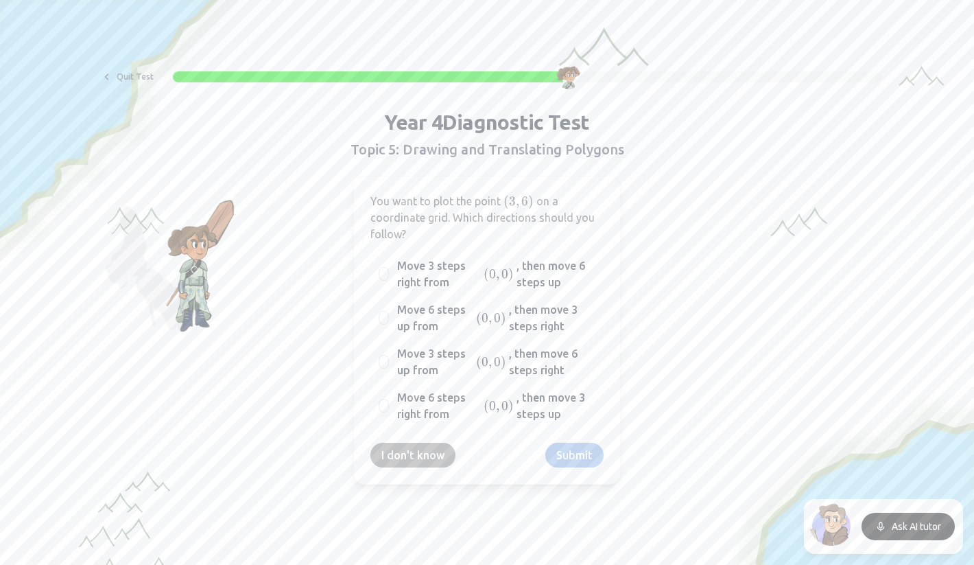
click at [419, 458] on button "I don't know" at bounding box center [412, 454] width 85 height 25
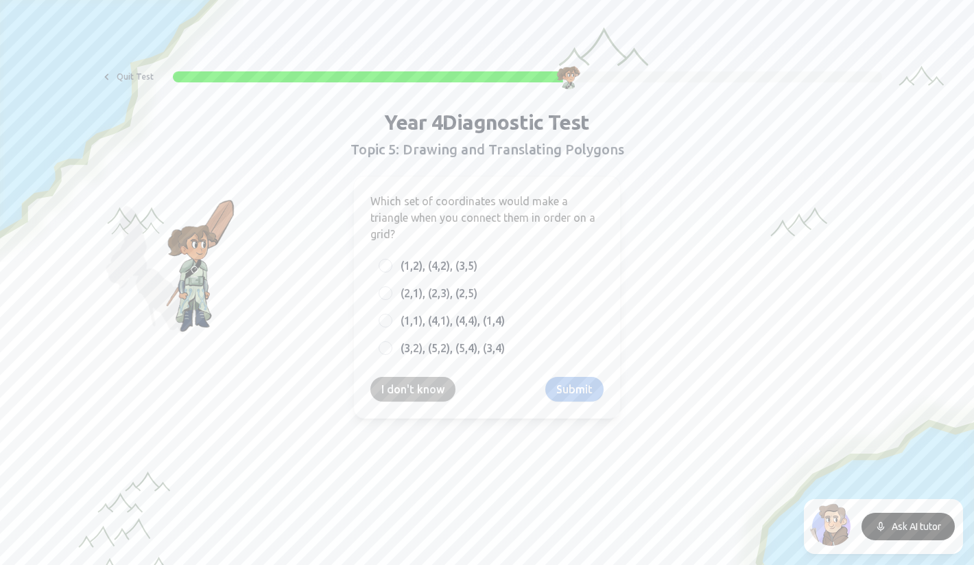
click at [421, 390] on button "I don't know" at bounding box center [412, 389] width 85 height 25
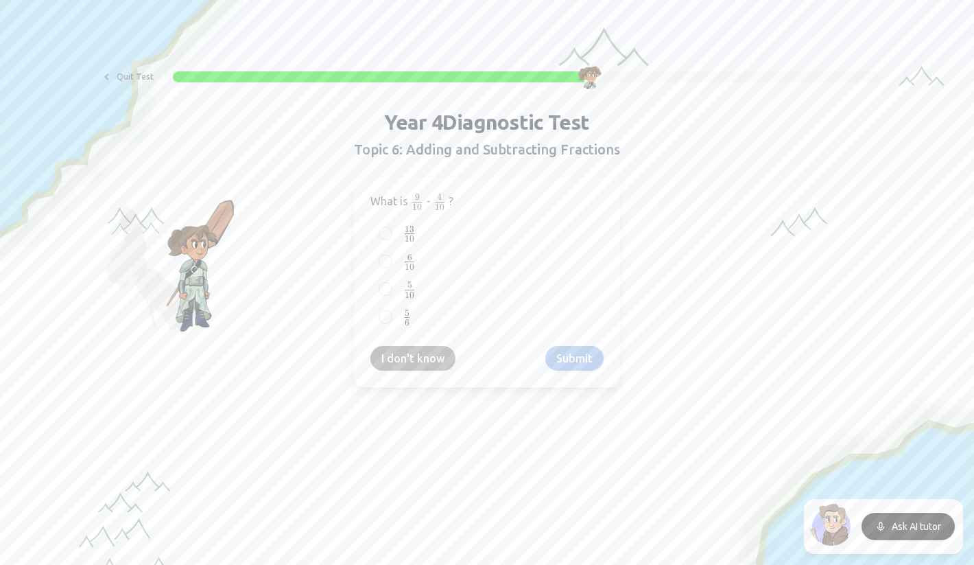
click at [415, 364] on button "I don't know" at bounding box center [412, 358] width 85 height 25
click at [415, 362] on button "I don't know" at bounding box center [412, 358] width 85 height 25
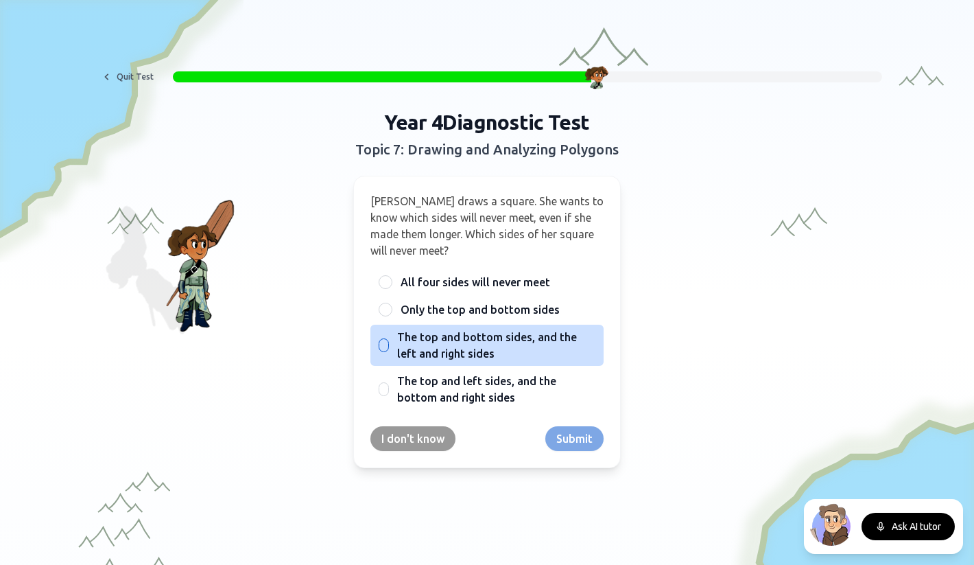
click at [387, 348] on div at bounding box center [384, 345] width 10 height 14
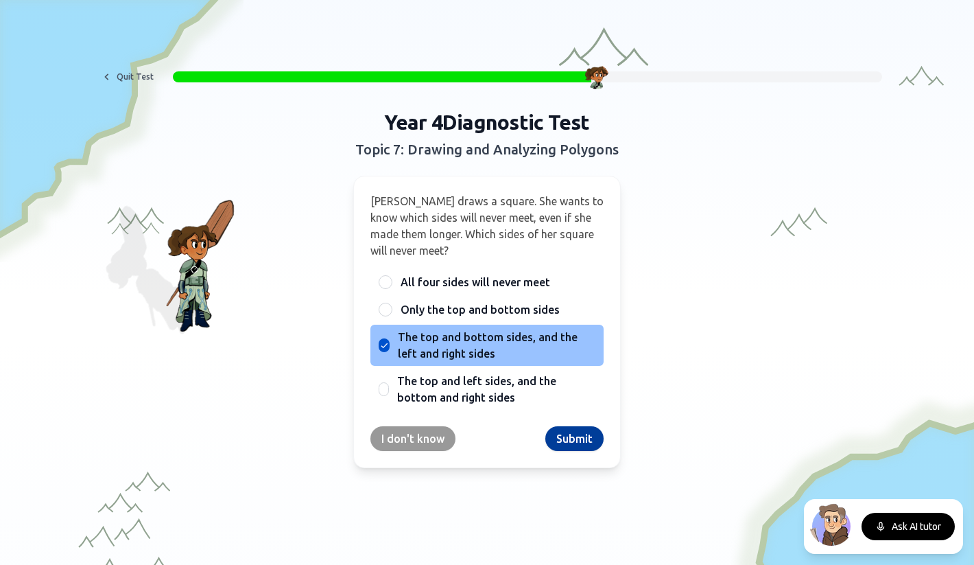
click at [569, 439] on button "Submit" at bounding box center [574, 438] width 58 height 25
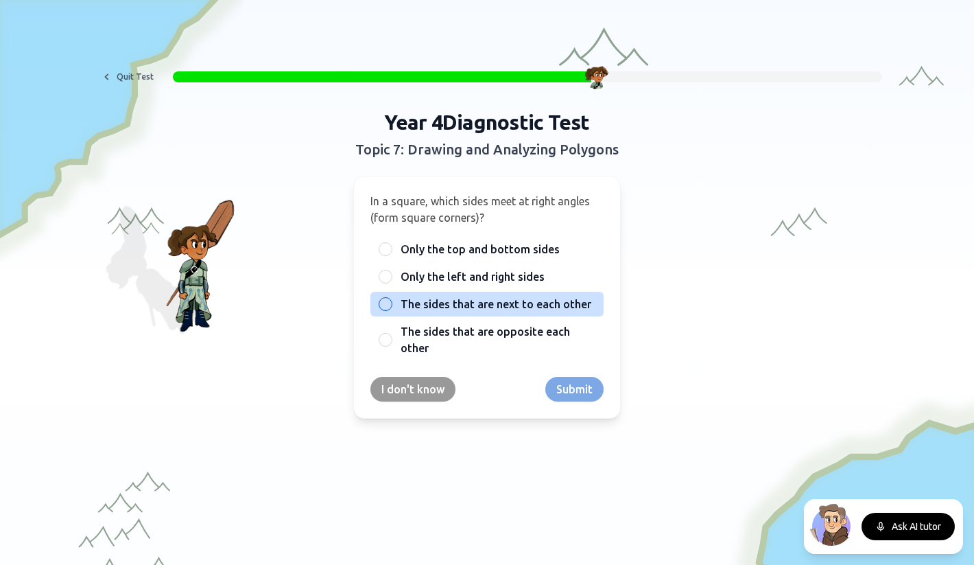
click at [432, 305] on span "The sides that are next to each other" at bounding box center [496, 304] width 191 height 16
click at [391, 305] on button "The sides that are next to each other" at bounding box center [385, 303] width 11 height 11
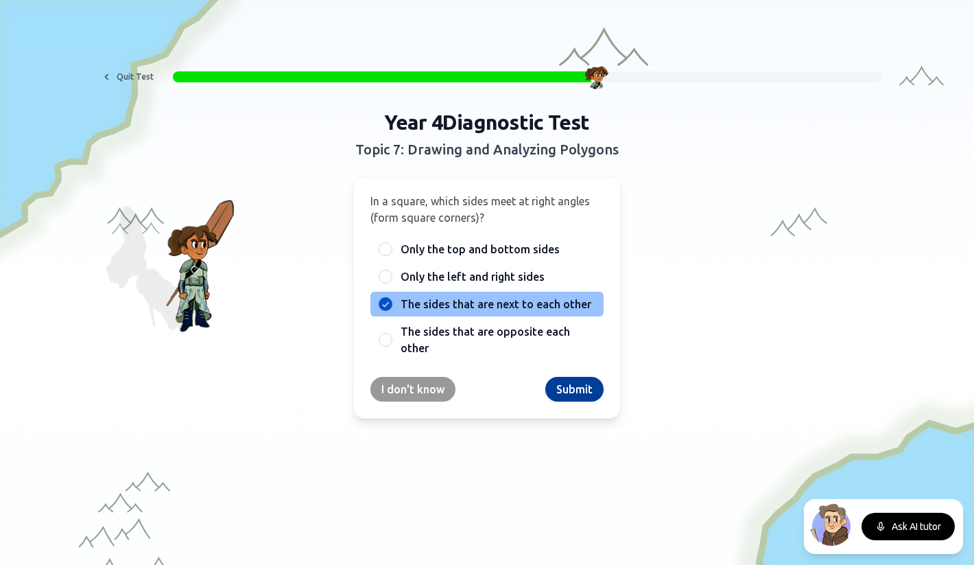
click at [567, 392] on button "Submit" at bounding box center [574, 389] width 58 height 25
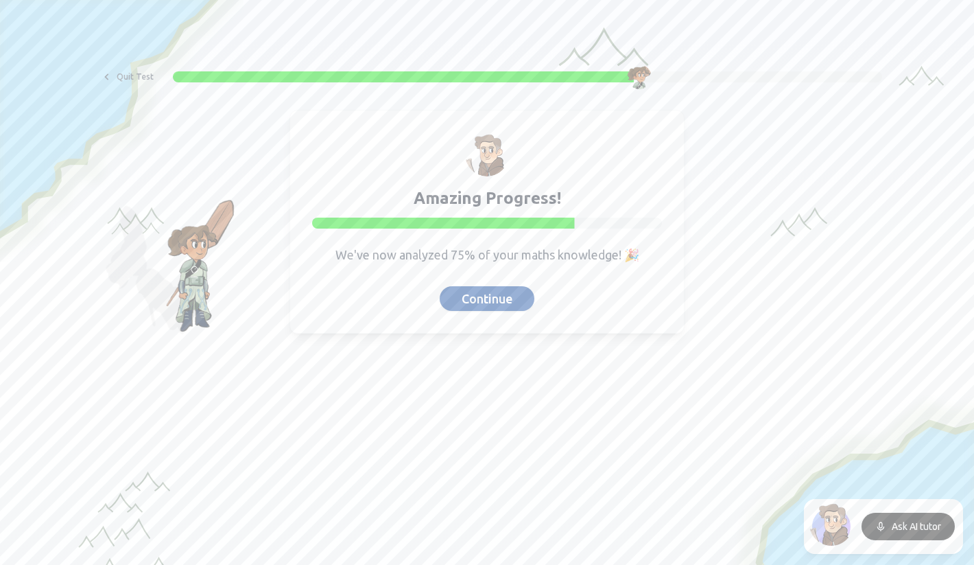
click at [488, 298] on button "Continue" at bounding box center [487, 298] width 95 height 25
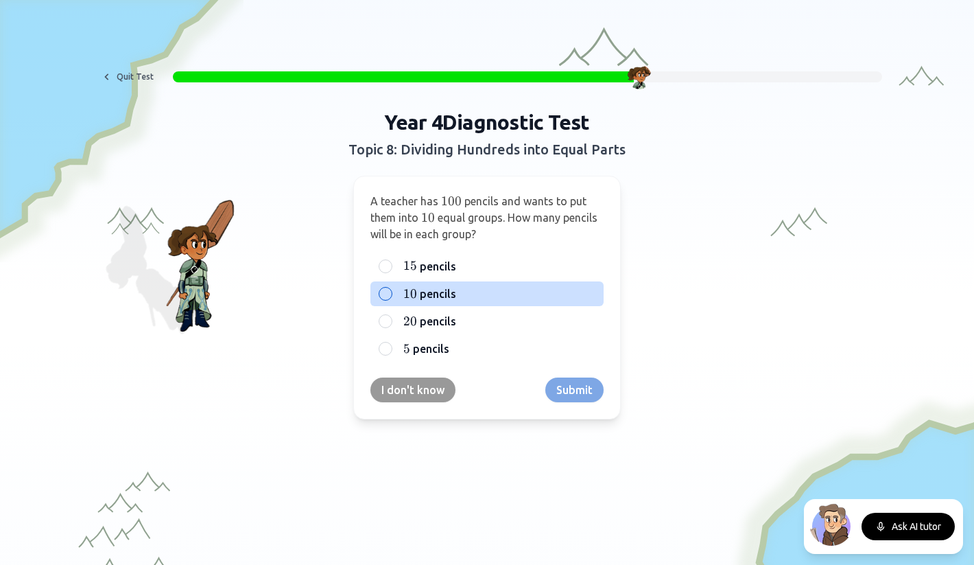
click at [488, 294] on label "10 10 10 pencils" at bounding box center [498, 293] width 195 height 16
click at [391, 294] on button "10 10 10 pencils" at bounding box center [385, 293] width 11 height 11
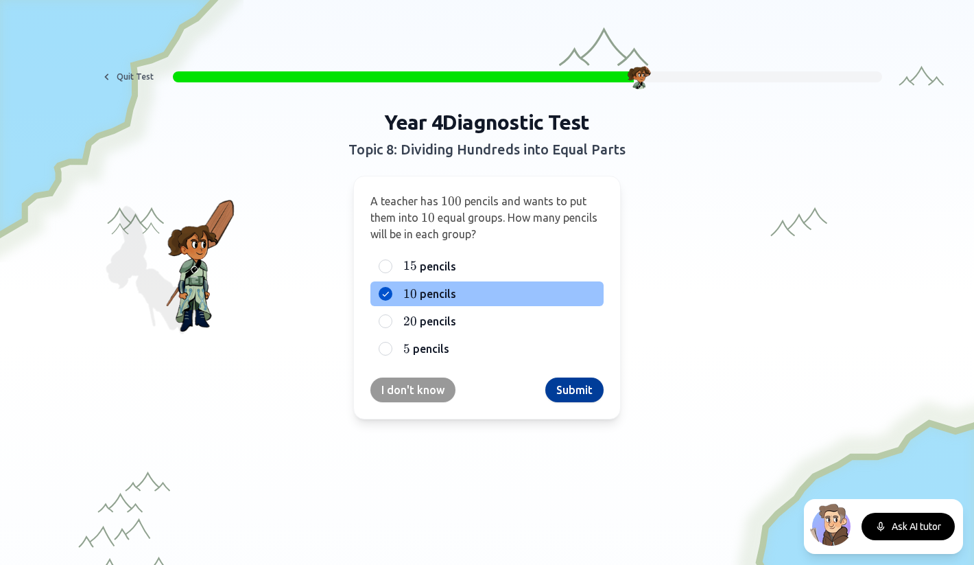
click at [567, 392] on button "Submit" at bounding box center [574, 389] width 58 height 25
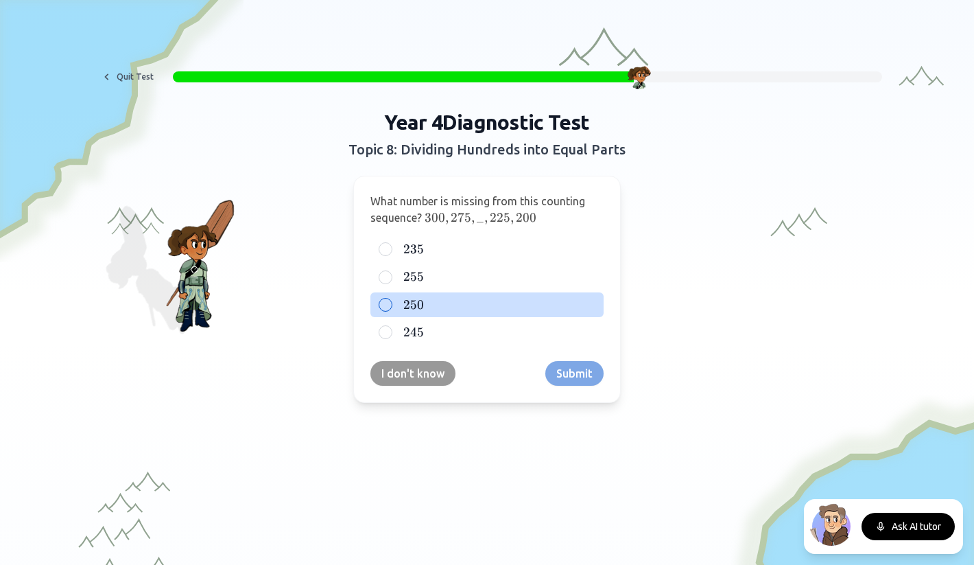
click at [434, 306] on label "250 250 250" at bounding box center [498, 304] width 195 height 16
click at [391, 306] on button "250 250 250" at bounding box center [385, 304] width 11 height 11
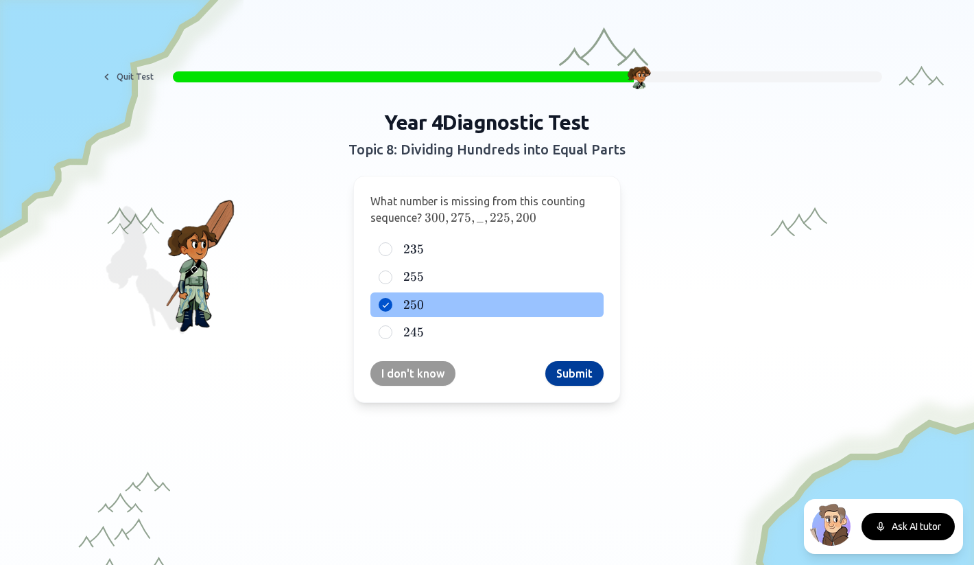
click at [567, 375] on button "Submit" at bounding box center [574, 373] width 58 height 25
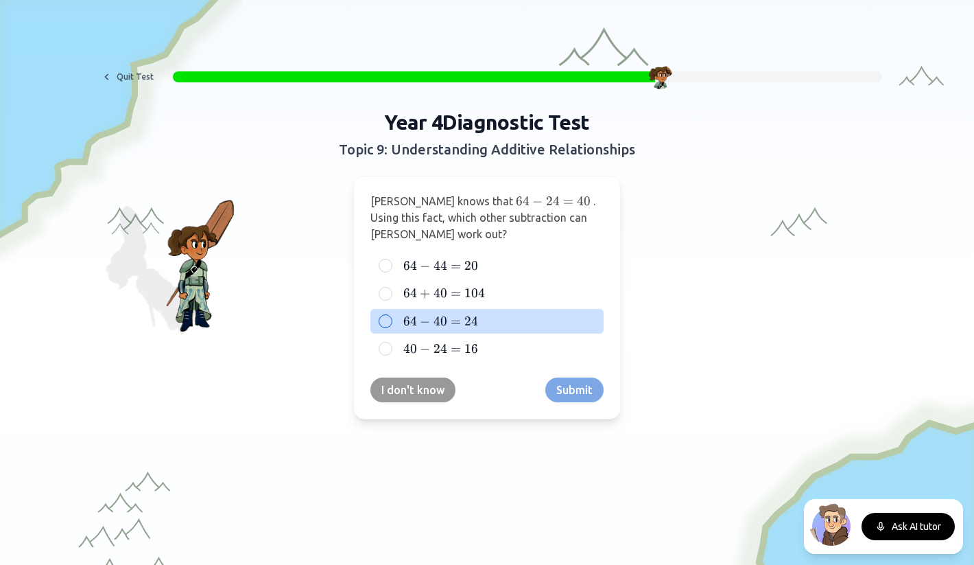
click at [457, 321] on span "=" at bounding box center [456, 320] width 10 height 15
click at [391, 321] on button "64 − 40 = 24 64 - 40 = 24 64 − 40 = 24" at bounding box center [385, 321] width 11 height 11
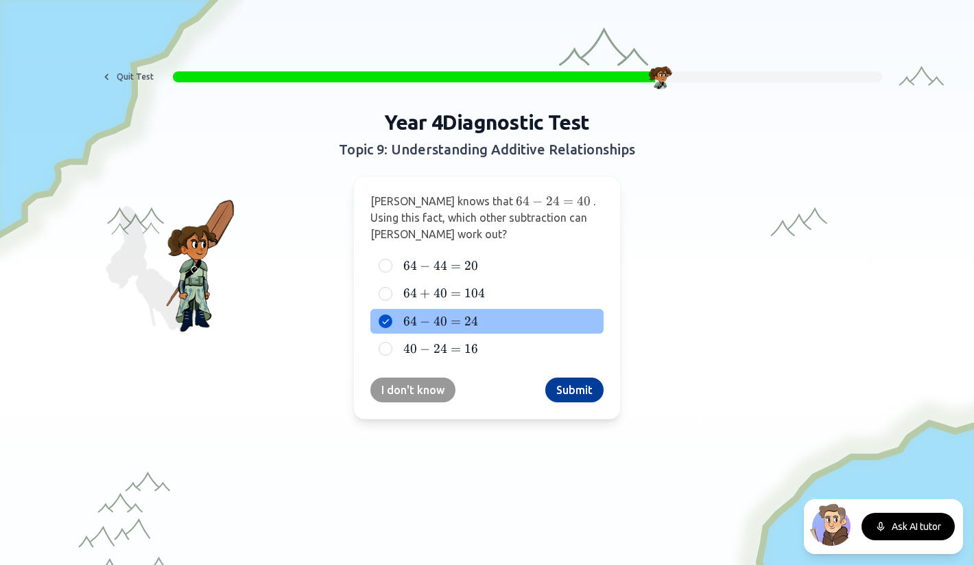
click at [573, 395] on button "Submit" at bounding box center [574, 389] width 58 height 25
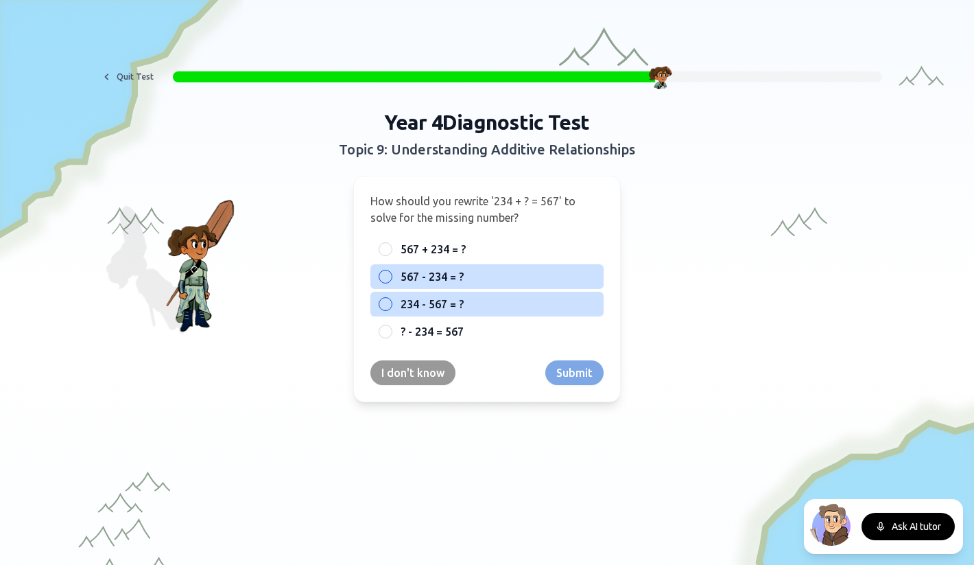
click at [441, 278] on span "567 - 234 = ?" at bounding box center [432, 276] width 63 height 16
click at [391, 278] on button "567 - 234 = ?" at bounding box center [385, 276] width 11 height 11
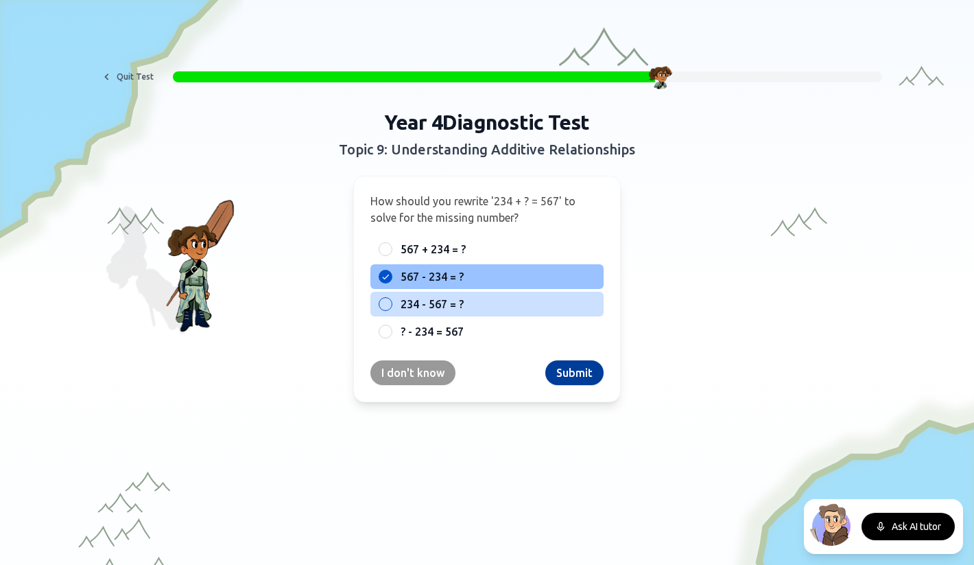
click at [560, 372] on button "Submit" at bounding box center [574, 372] width 58 height 25
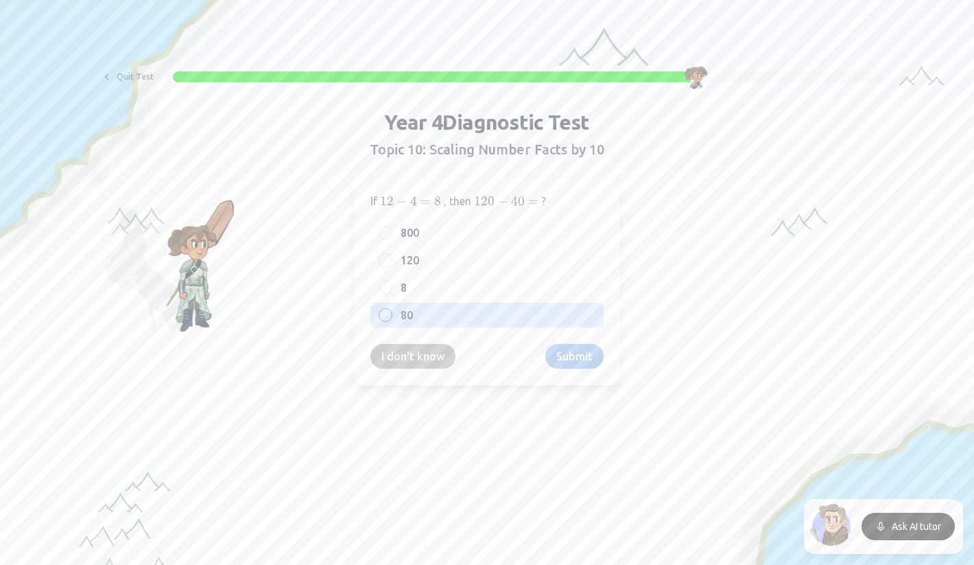
click at [422, 313] on label "80" at bounding box center [498, 315] width 195 height 16
click at [391, 313] on button "80" at bounding box center [385, 314] width 11 height 11
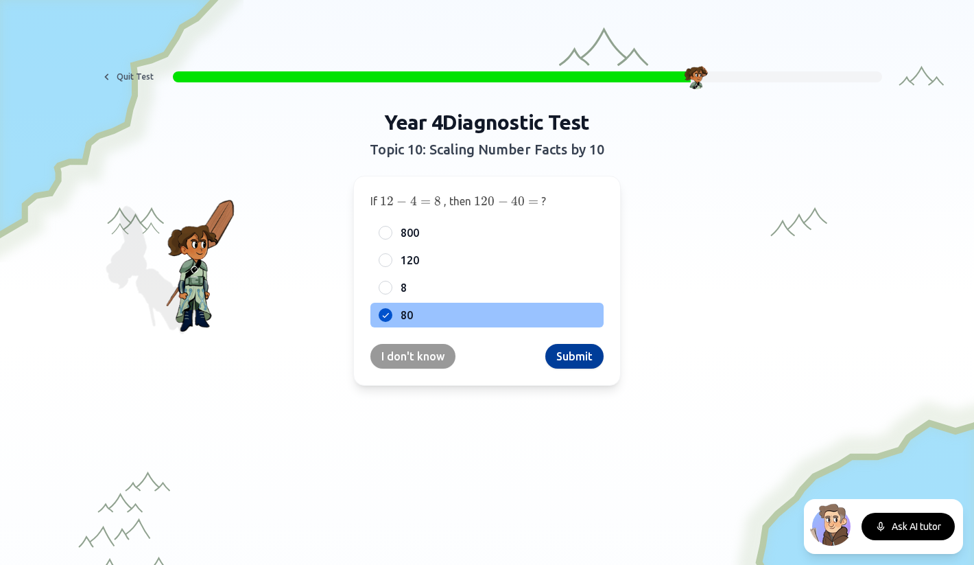
click at [566, 359] on button "Submit" at bounding box center [574, 356] width 58 height 25
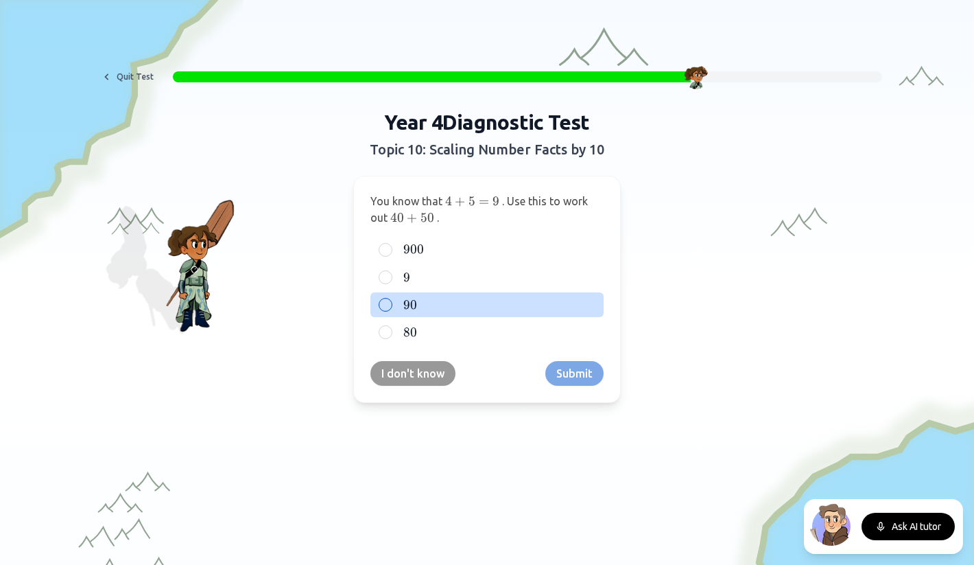
click at [448, 307] on label "90 90 90" at bounding box center [498, 304] width 195 height 16
click at [391, 307] on button "90 90 90" at bounding box center [385, 304] width 11 height 11
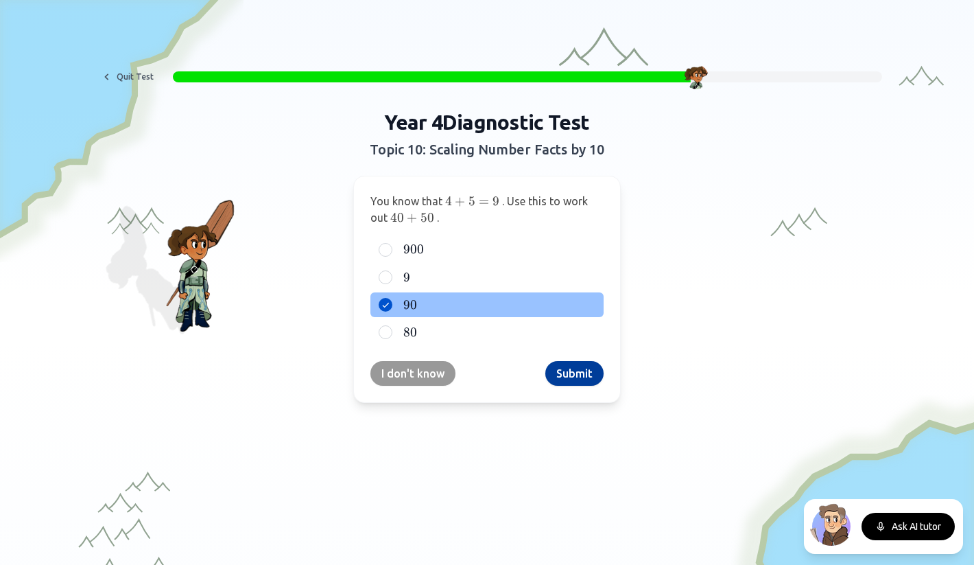
click at [582, 379] on button "Submit" at bounding box center [574, 373] width 58 height 25
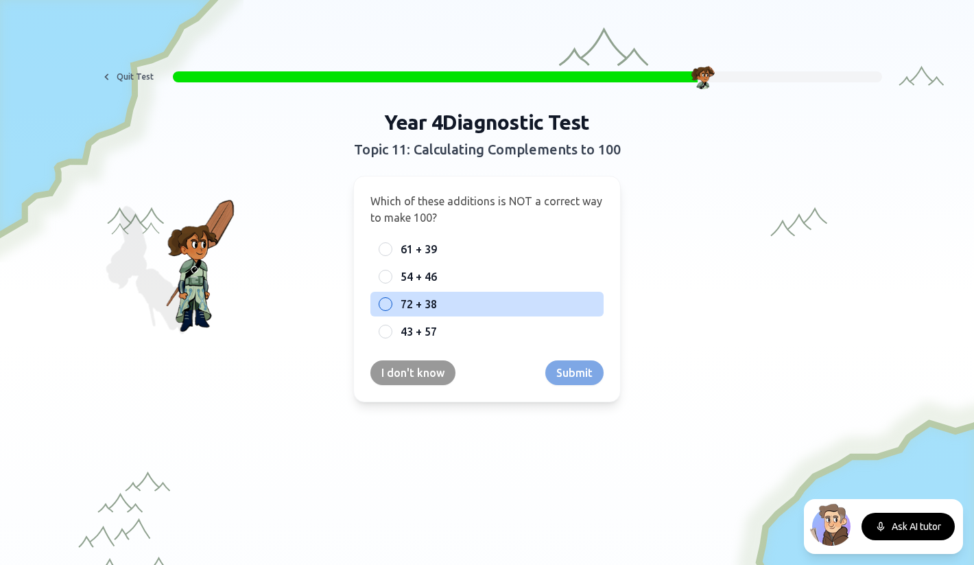
click at [435, 305] on span "72 + 38" at bounding box center [419, 304] width 36 height 16
click at [391, 305] on button "72 + 38" at bounding box center [385, 303] width 11 height 11
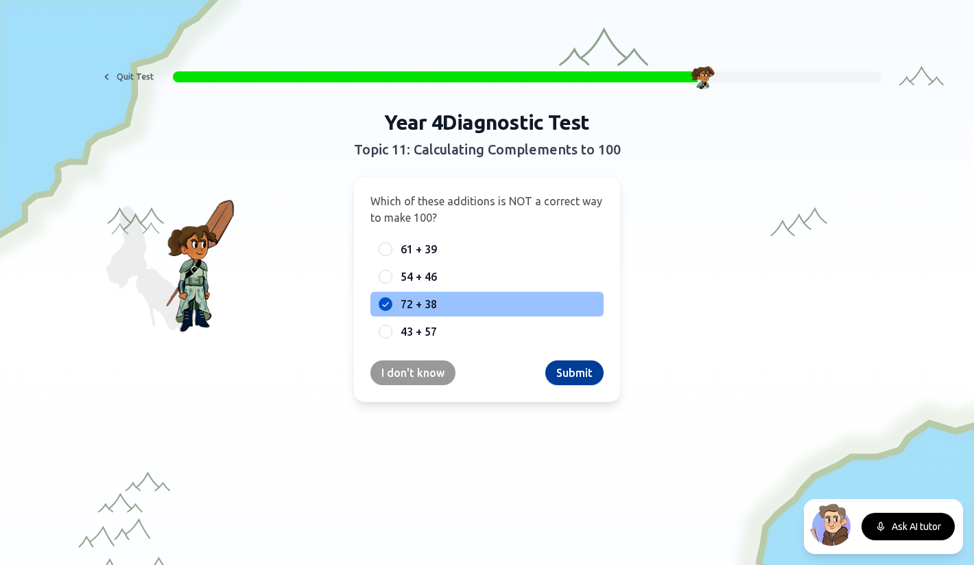
click at [574, 382] on button "Submit" at bounding box center [574, 372] width 58 height 25
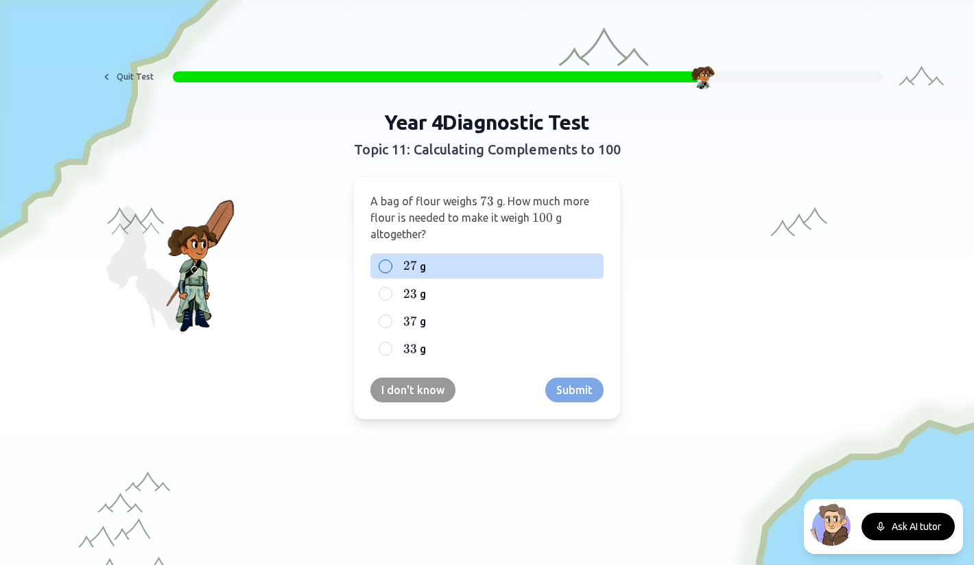
click at [434, 263] on label "27 27 27 g" at bounding box center [498, 265] width 195 height 16
click at [391, 263] on button "27 27 27 g" at bounding box center [385, 266] width 11 height 11
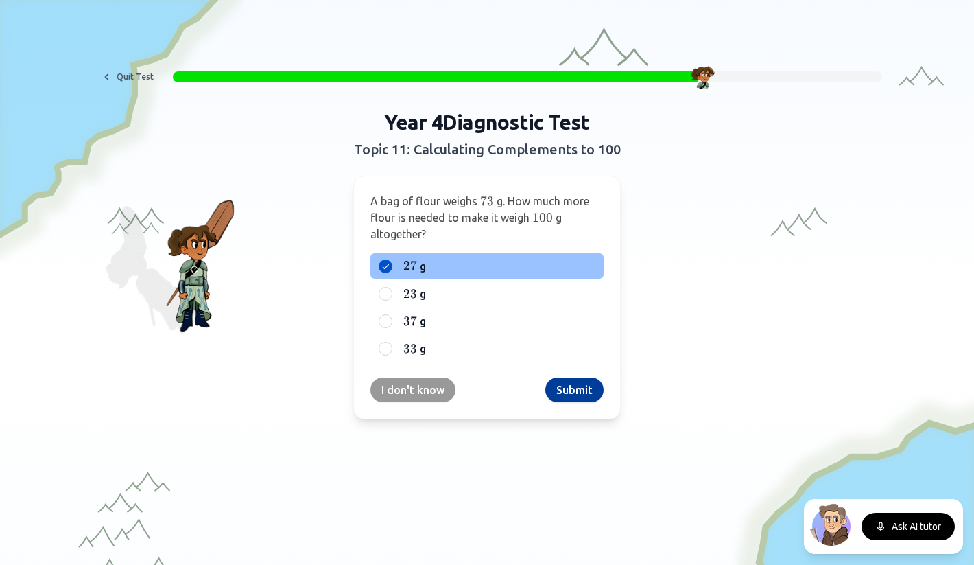
click at [562, 386] on button "Submit" at bounding box center [574, 389] width 58 height 25
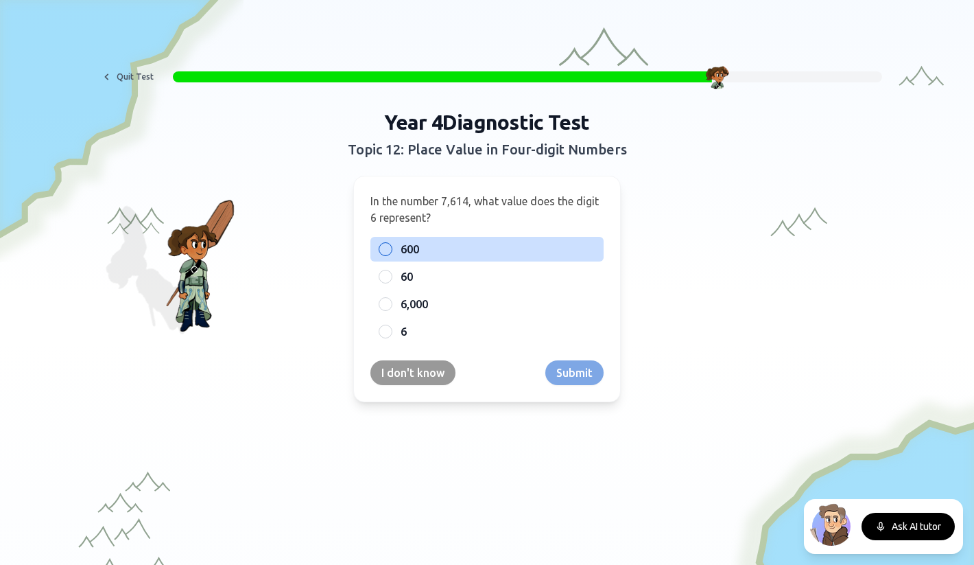
click at [411, 253] on span "600" at bounding box center [410, 249] width 19 height 16
click at [391, 253] on button "600" at bounding box center [385, 249] width 11 height 11
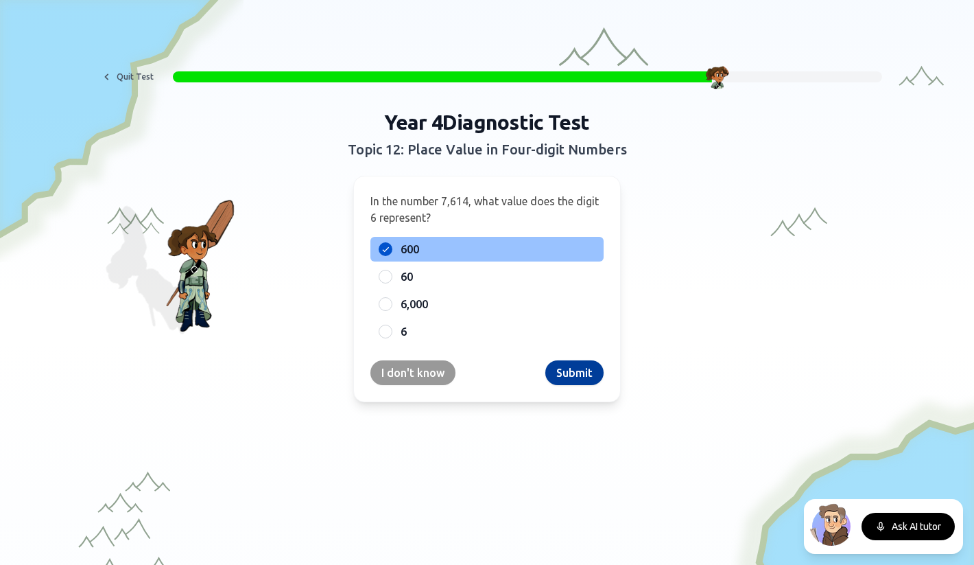
click at [567, 371] on button "Submit" at bounding box center [574, 372] width 58 height 25
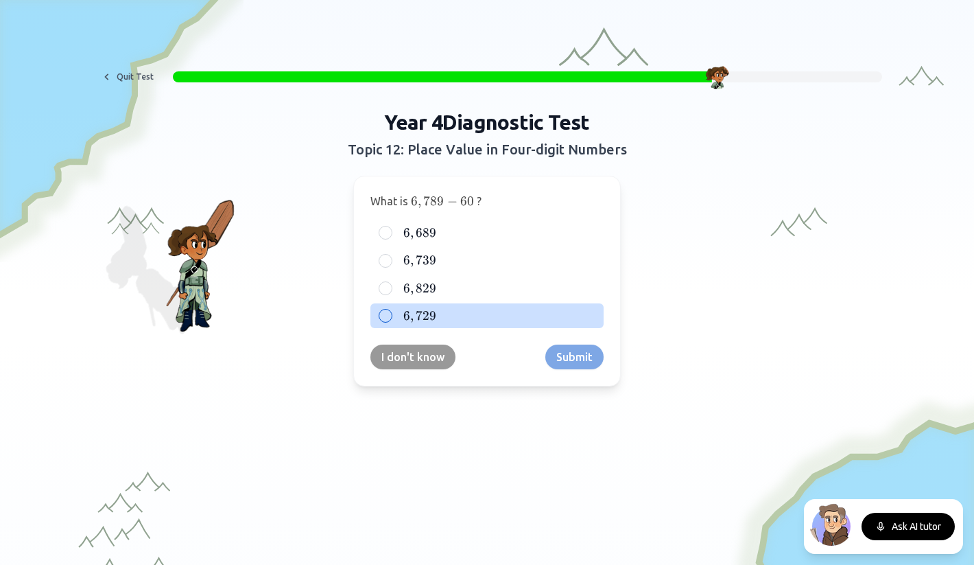
click at [427, 313] on span "729" at bounding box center [426, 315] width 21 height 15
click at [391, 313] on button "6 , 729 6,729 6 , 729" at bounding box center [385, 315] width 11 height 11
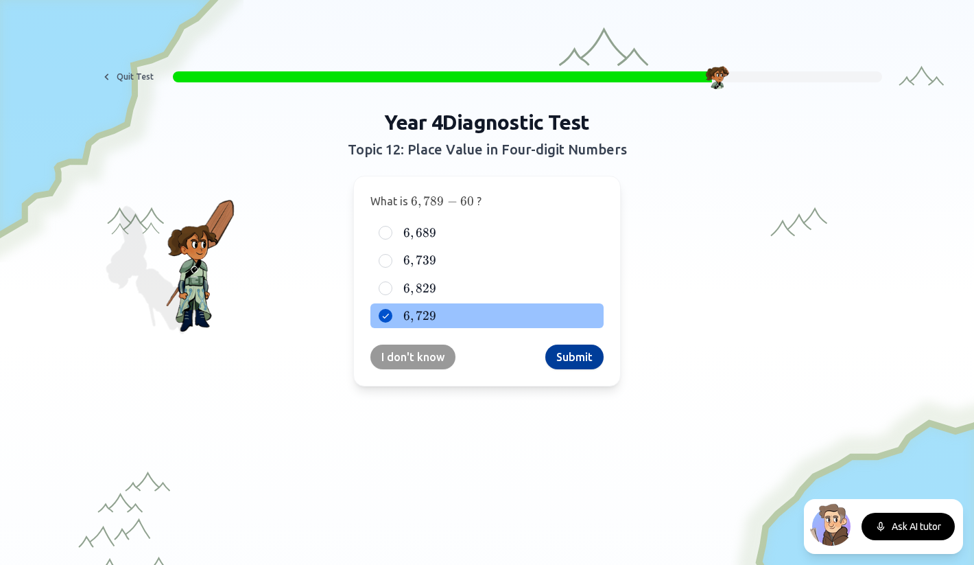
click at [576, 360] on button "Submit" at bounding box center [574, 356] width 58 height 25
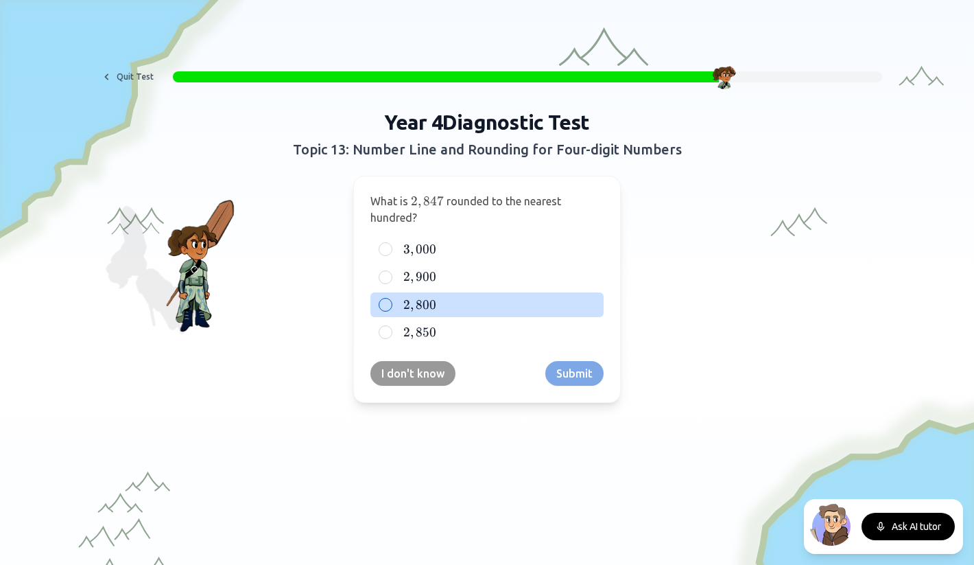
click at [417, 305] on span "800" at bounding box center [426, 304] width 21 height 15
click at [391, 305] on button "2 , 800 2,800 2 , 800" at bounding box center [385, 304] width 11 height 11
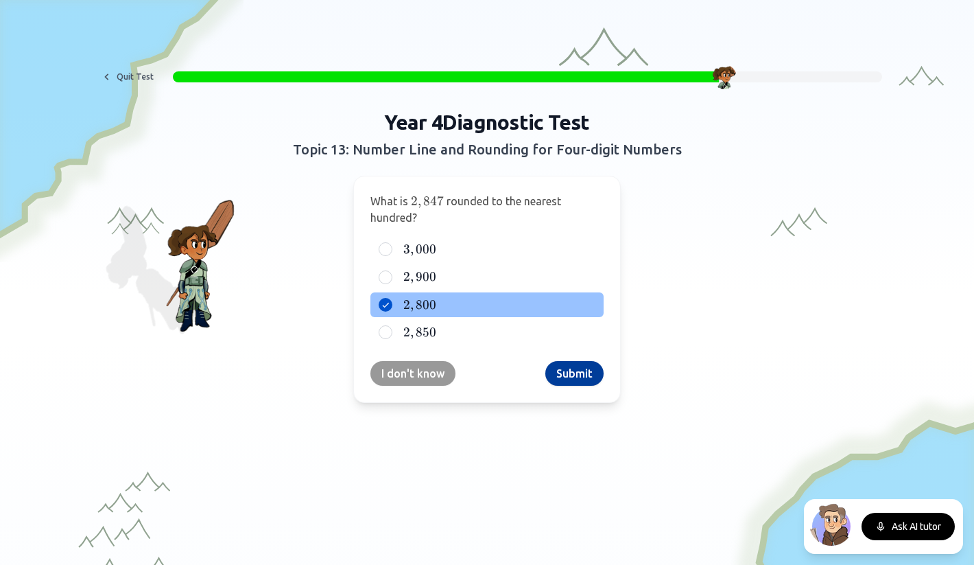
click at [586, 375] on button "Submit" at bounding box center [574, 373] width 58 height 25
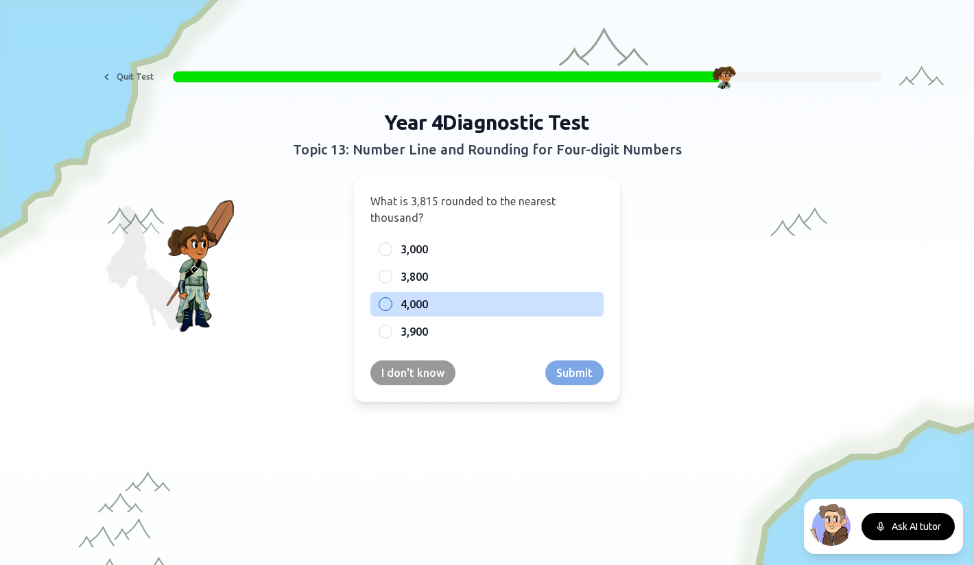
click at [422, 302] on span "4,000" at bounding box center [414, 304] width 27 height 16
click at [391, 302] on button "4,000" at bounding box center [385, 303] width 11 height 11
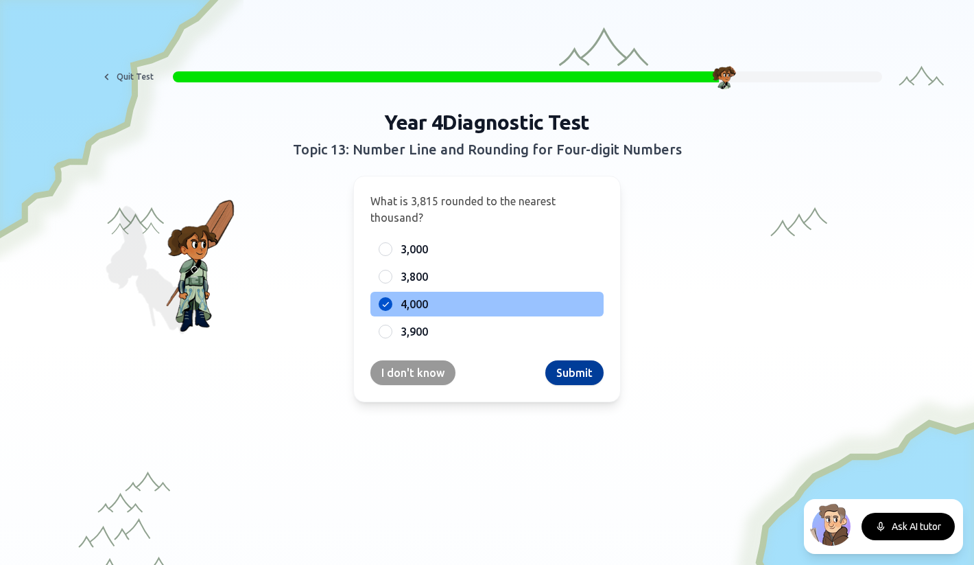
click at [560, 376] on button "Submit" at bounding box center [574, 372] width 58 height 25
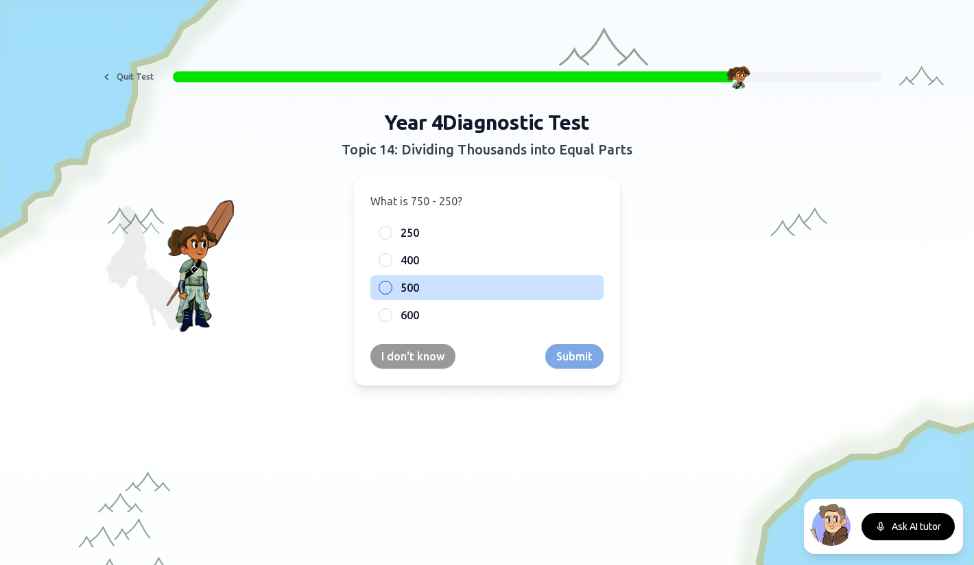
click at [419, 286] on span "500" at bounding box center [410, 287] width 19 height 16
click at [391, 286] on button "500" at bounding box center [385, 287] width 11 height 11
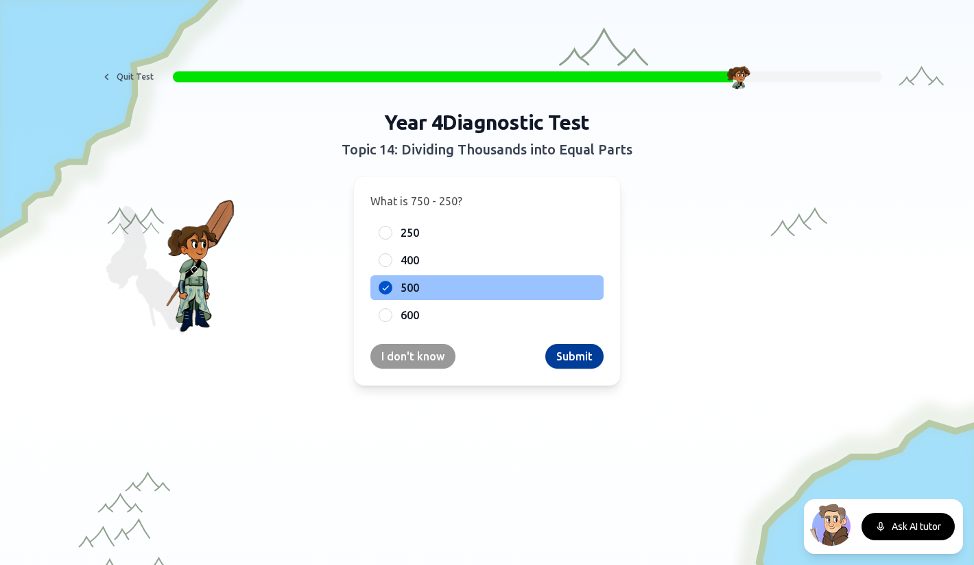
click at [582, 359] on button "Submit" at bounding box center [574, 356] width 58 height 25
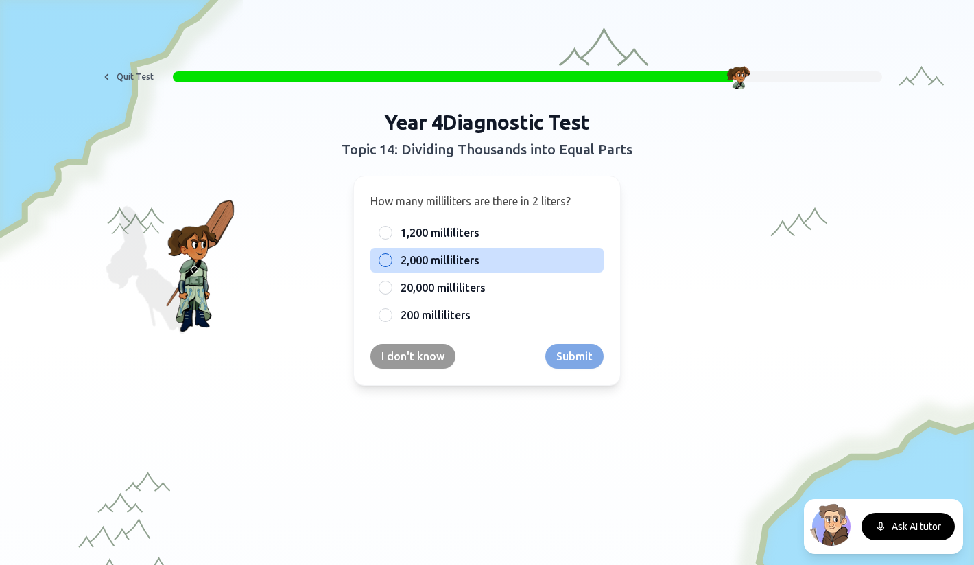
click at [460, 259] on span "2,000 milliliters" at bounding box center [440, 260] width 79 height 16
click at [391, 259] on button "2,000 milliliters" at bounding box center [385, 259] width 11 height 11
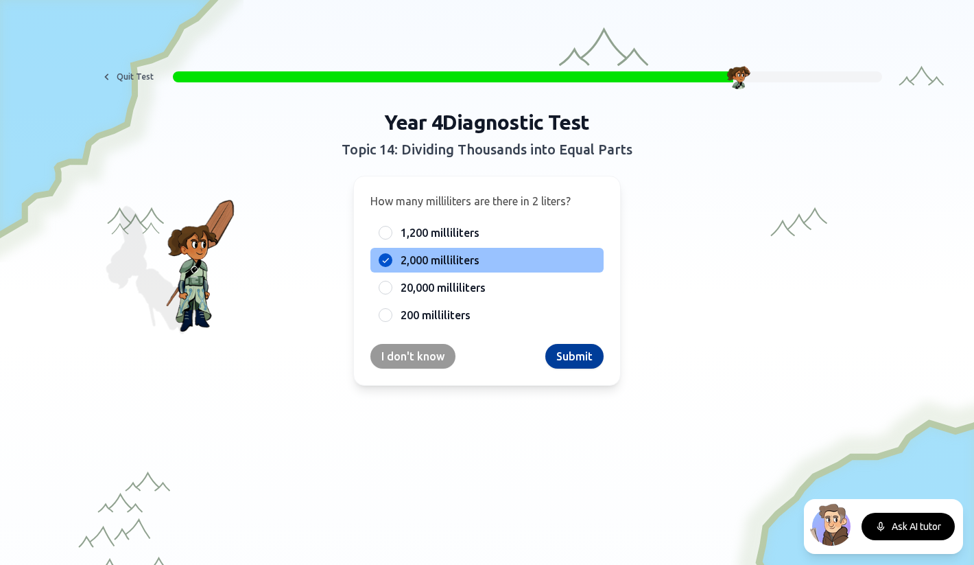
click at [570, 356] on button "Submit" at bounding box center [574, 356] width 58 height 25
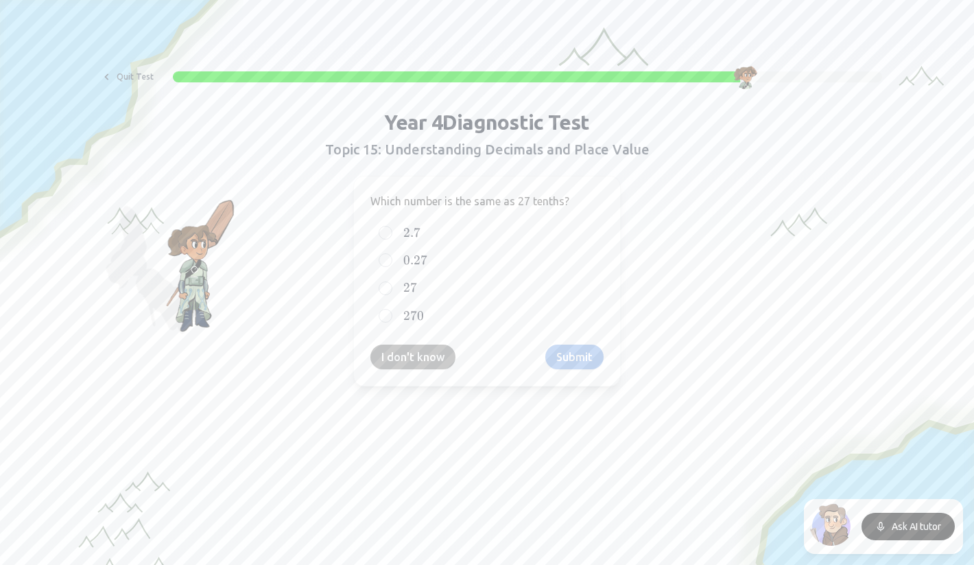
click at [397, 361] on button "I don't know" at bounding box center [412, 356] width 85 height 25
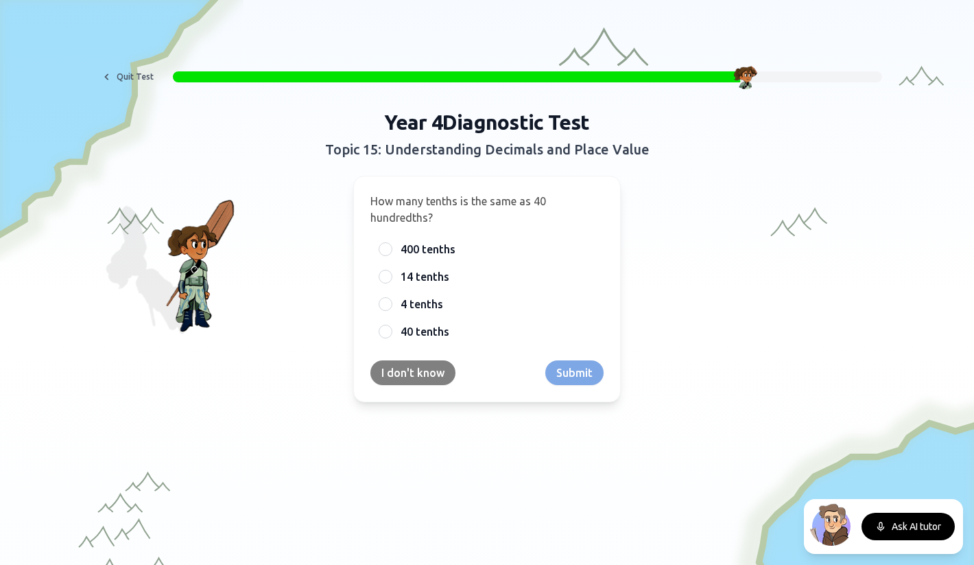
click at [403, 371] on button "I don't know" at bounding box center [412, 372] width 85 height 25
